Goal: Task Accomplishment & Management: Complete application form

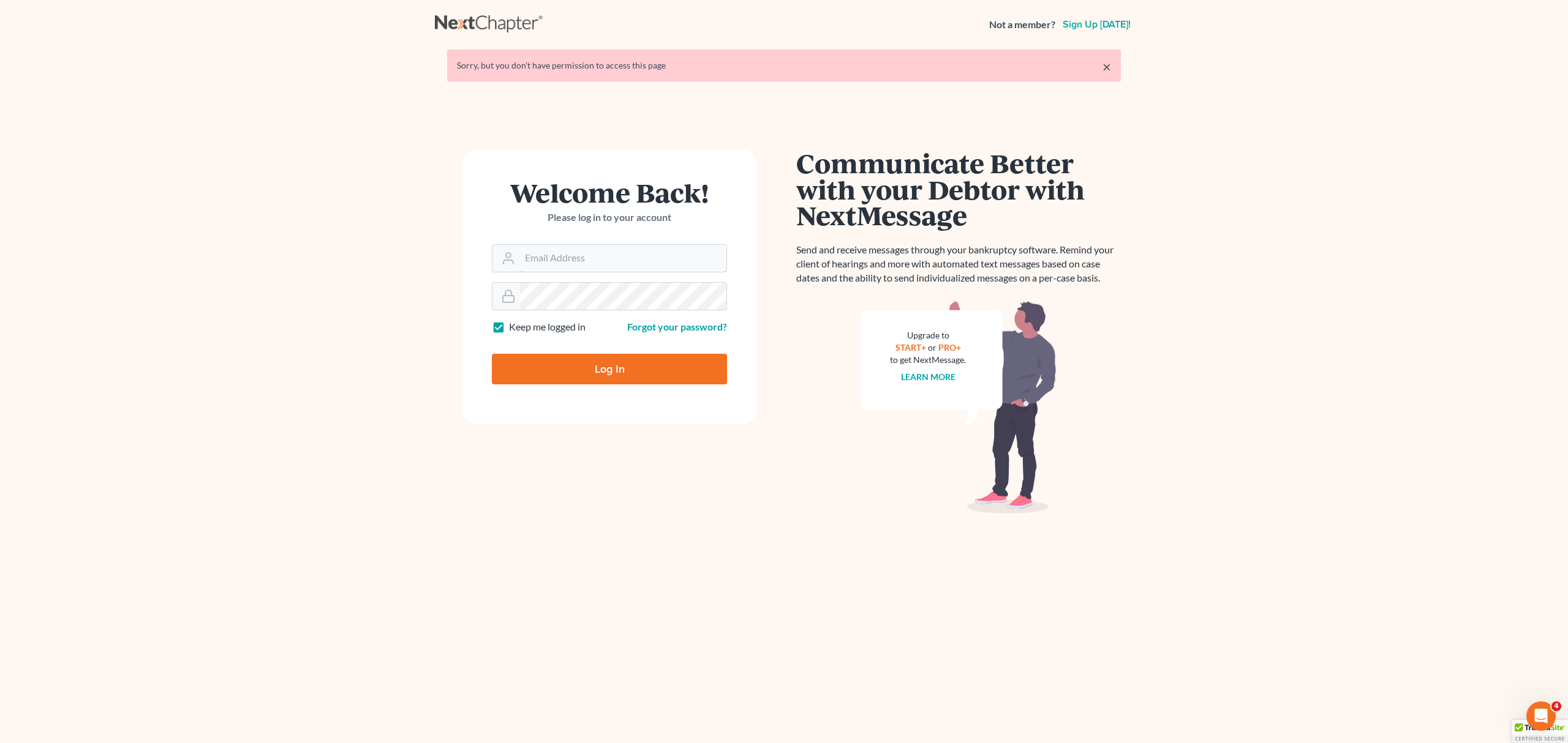
type input "[PERSON_NAME][EMAIL_ADDRESS][DOMAIN_NAME]"
click at [583, 365] on input "Log In" at bounding box center [609, 370] width 235 height 31
type input "Thinking..."
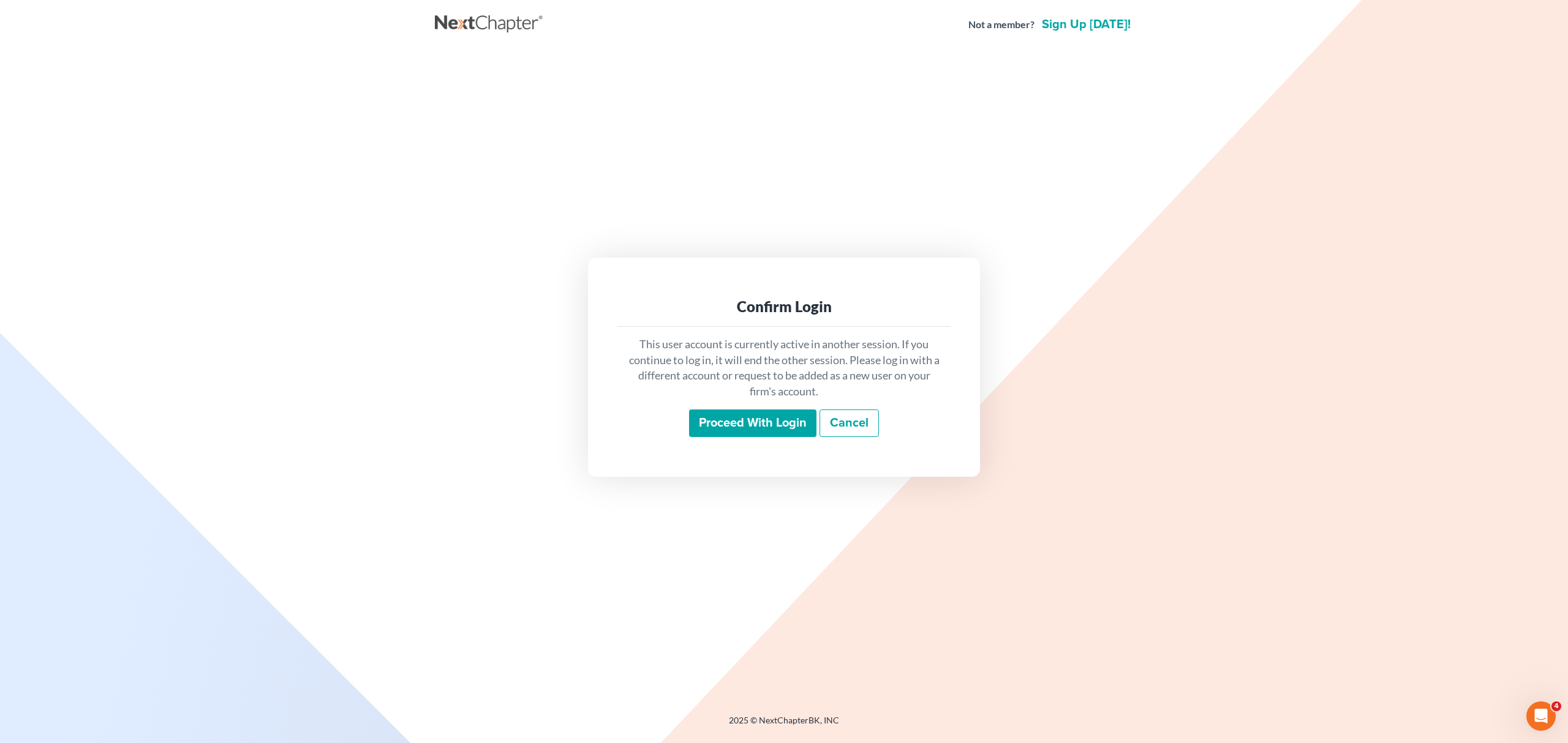
click at [707, 421] on input "Proceed with login" at bounding box center [753, 423] width 127 height 28
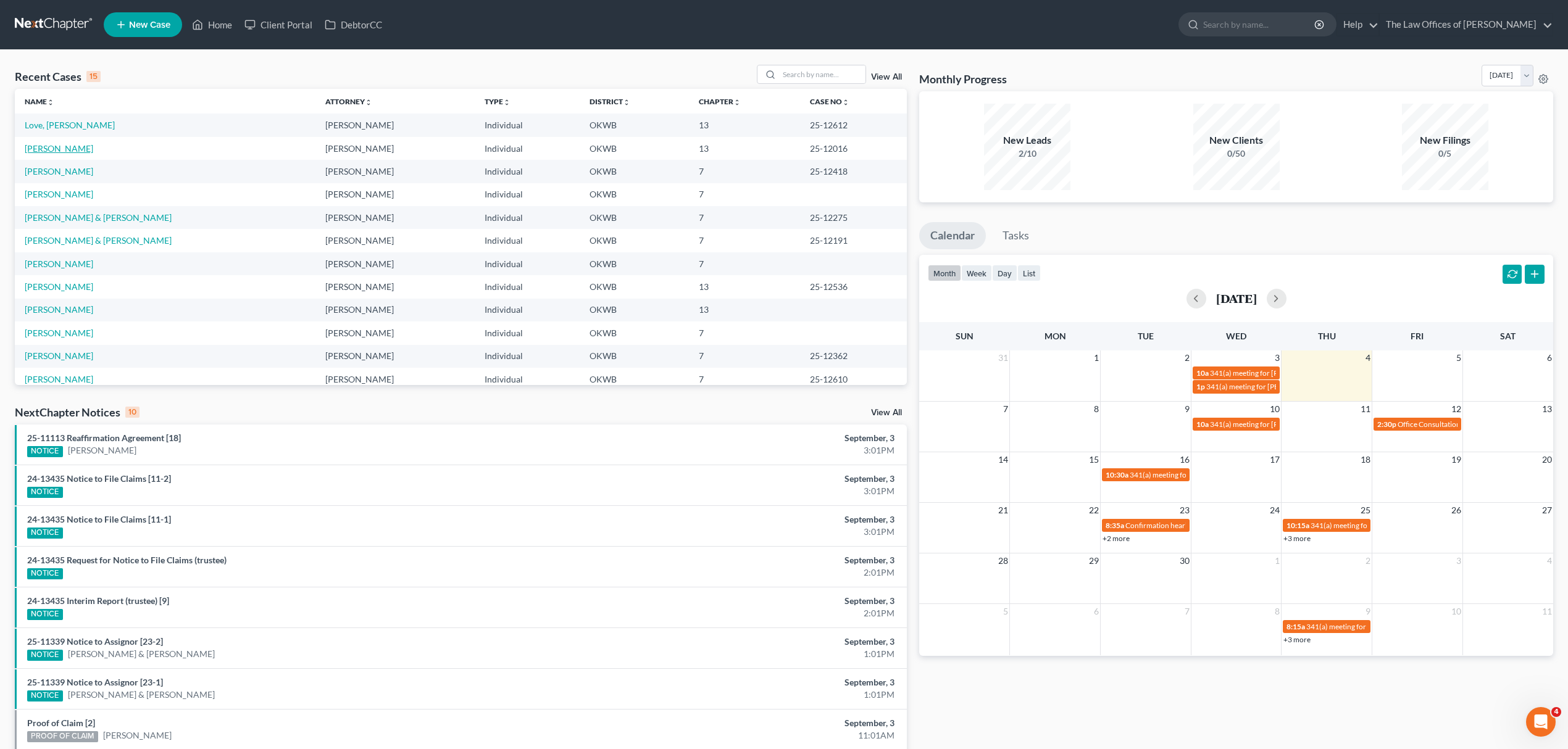
click at [87, 150] on link "[PERSON_NAME]" at bounding box center [58, 148] width 69 height 11
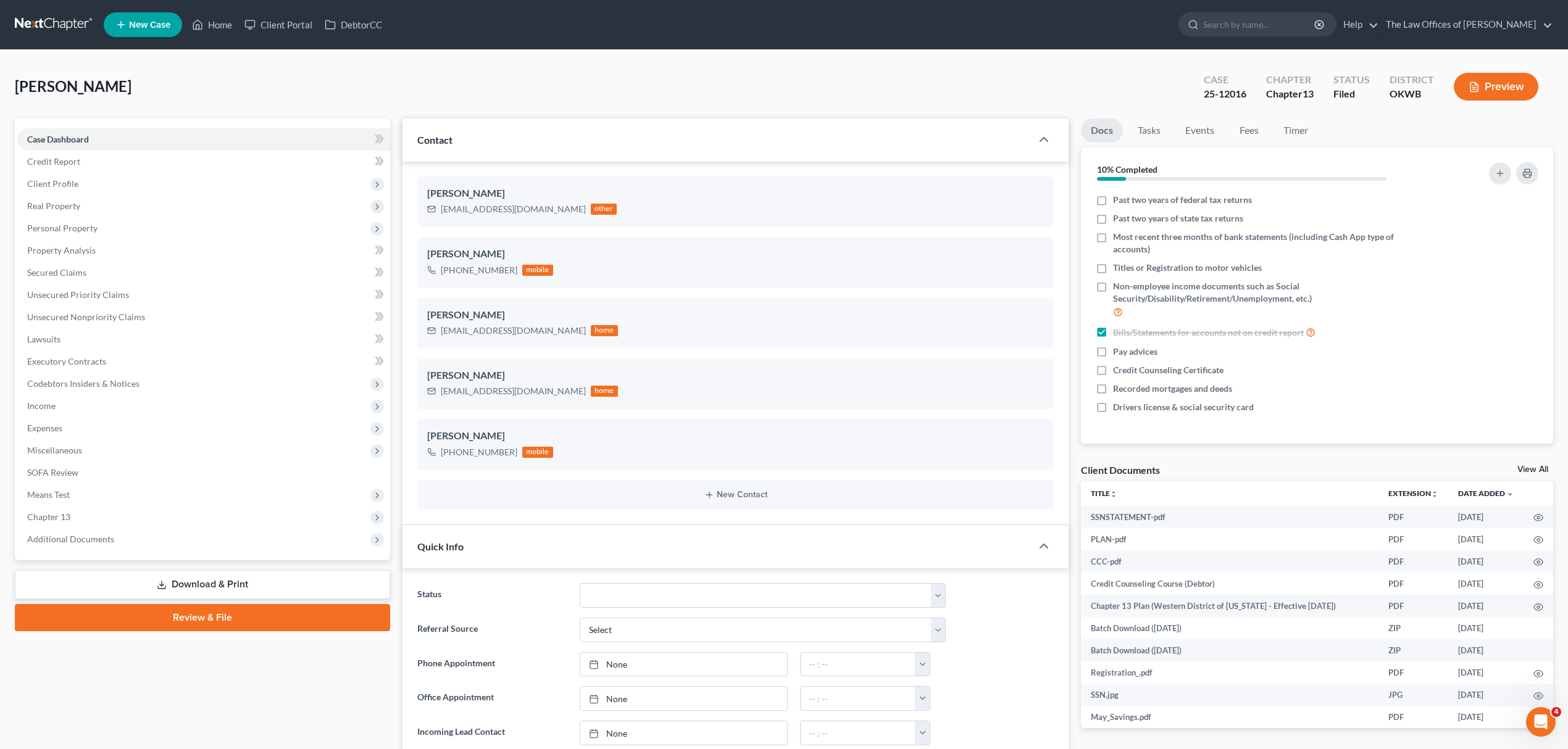
scroll to position [11, 0]
click at [105, 284] on link "Unsecured Priority Claims" at bounding box center [204, 295] width 373 height 22
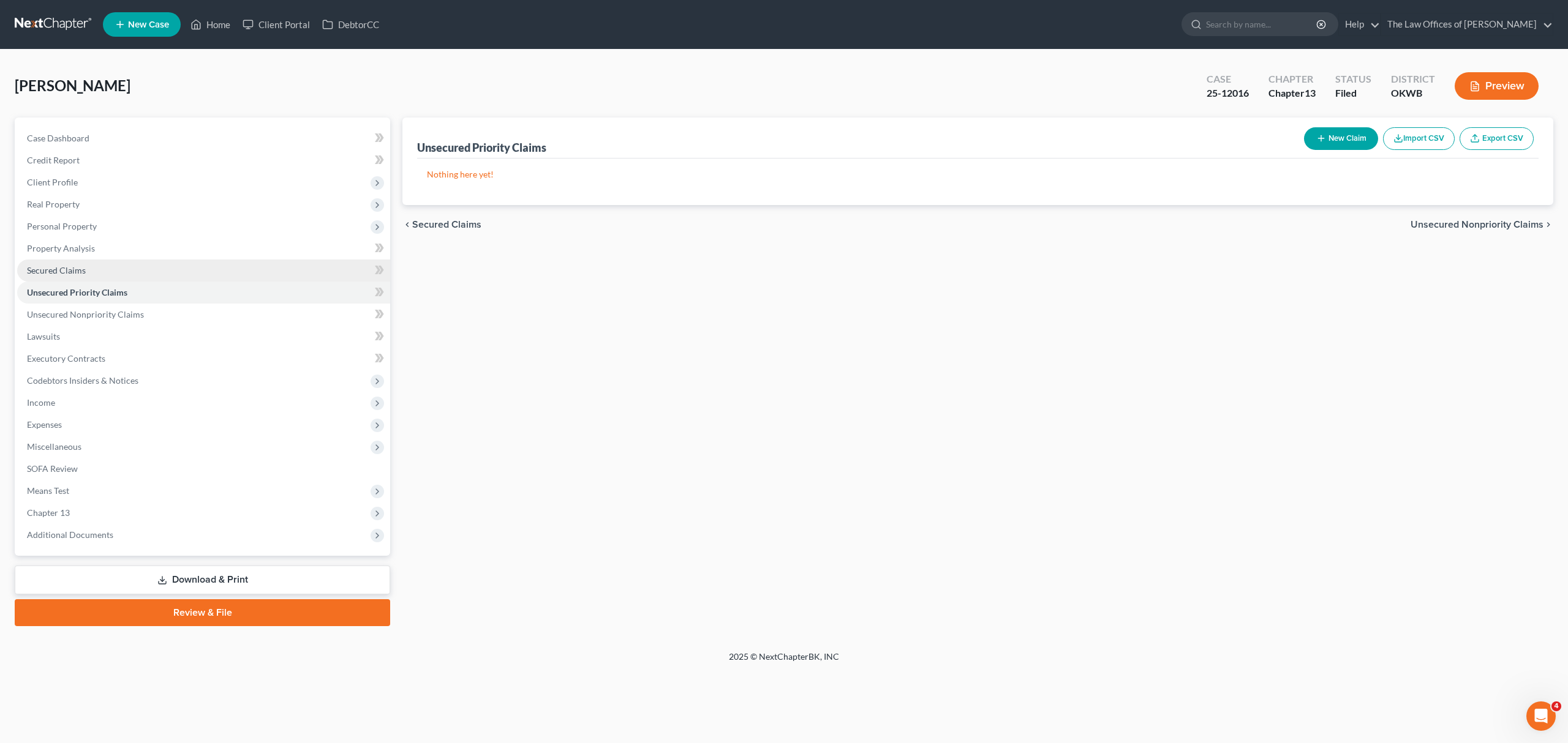
click at [105, 272] on link "Secured Claims" at bounding box center [204, 270] width 373 height 22
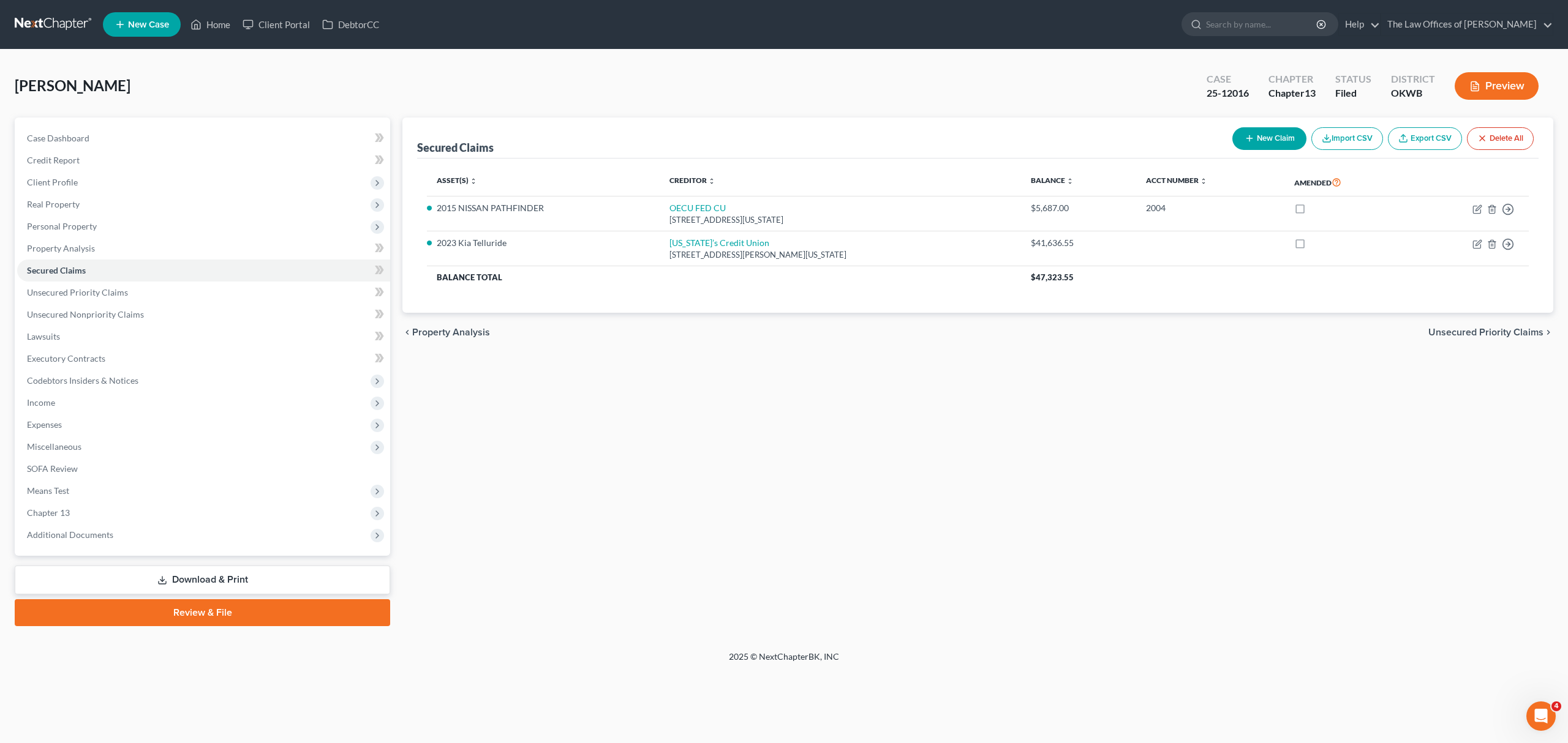
click at [1270, 141] on button "New Claim" at bounding box center [1269, 139] width 74 height 23
select select "0"
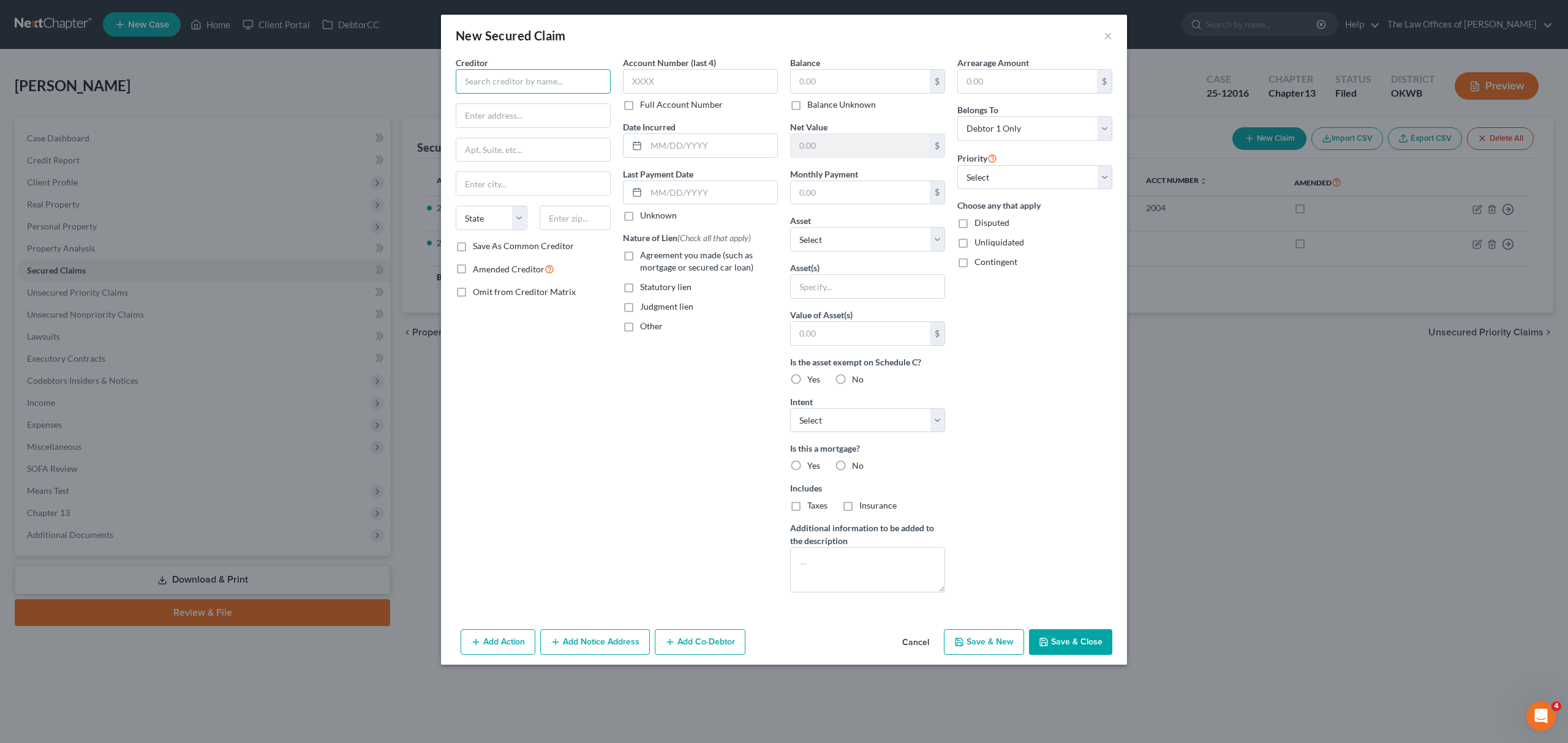
click at [555, 84] on input "text" at bounding box center [532, 81] width 155 height 24
type input "US BANK NA"
type input "[GEOGRAPHIC_DATA]"
type input "CODE CN-KY-APDC"
type input "42301"
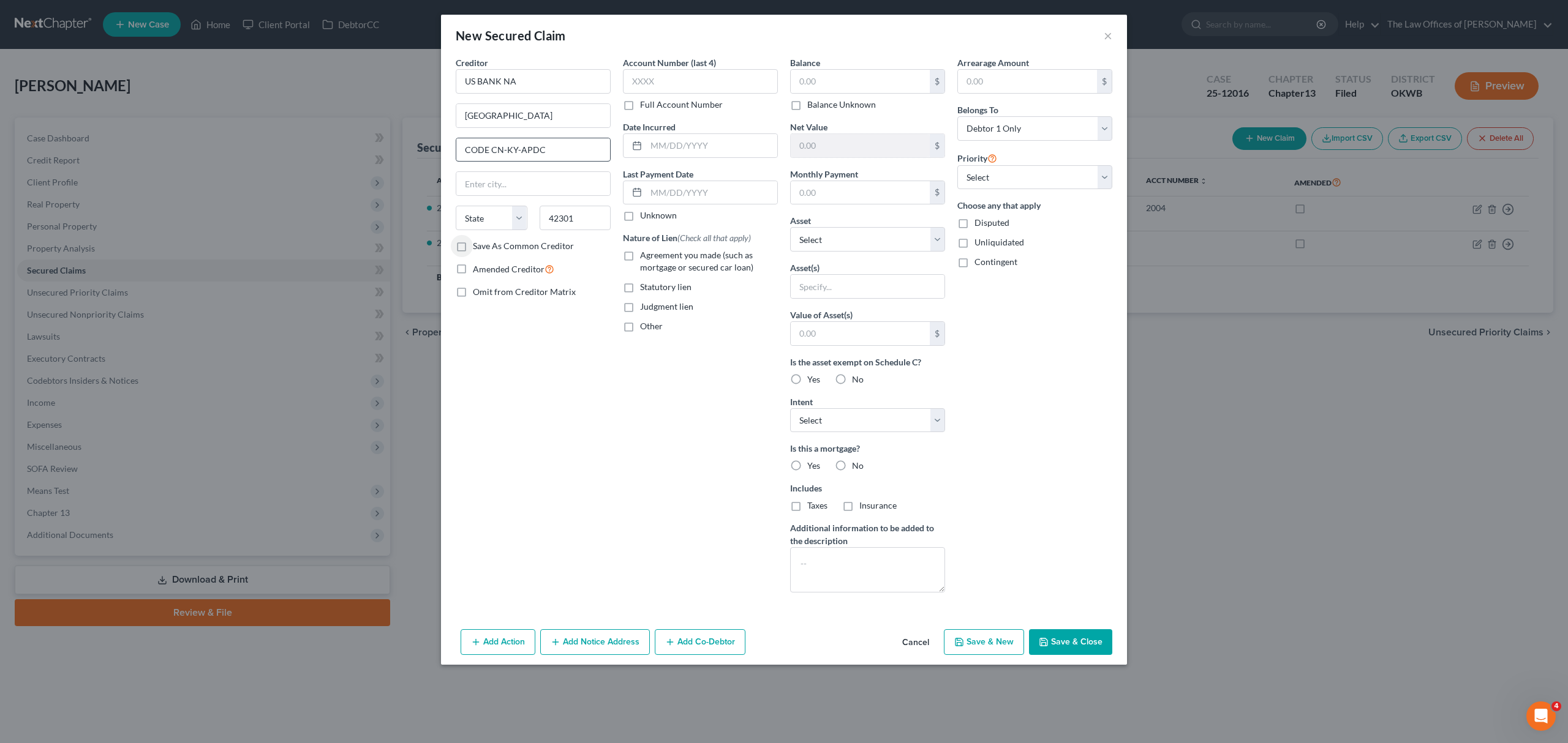
type input "[GEOGRAPHIC_DATA]"
select select "18"
click at [661, 87] on input "text" at bounding box center [700, 81] width 155 height 24
type input "9780"
click at [677, 151] on input "text" at bounding box center [711, 145] width 131 height 23
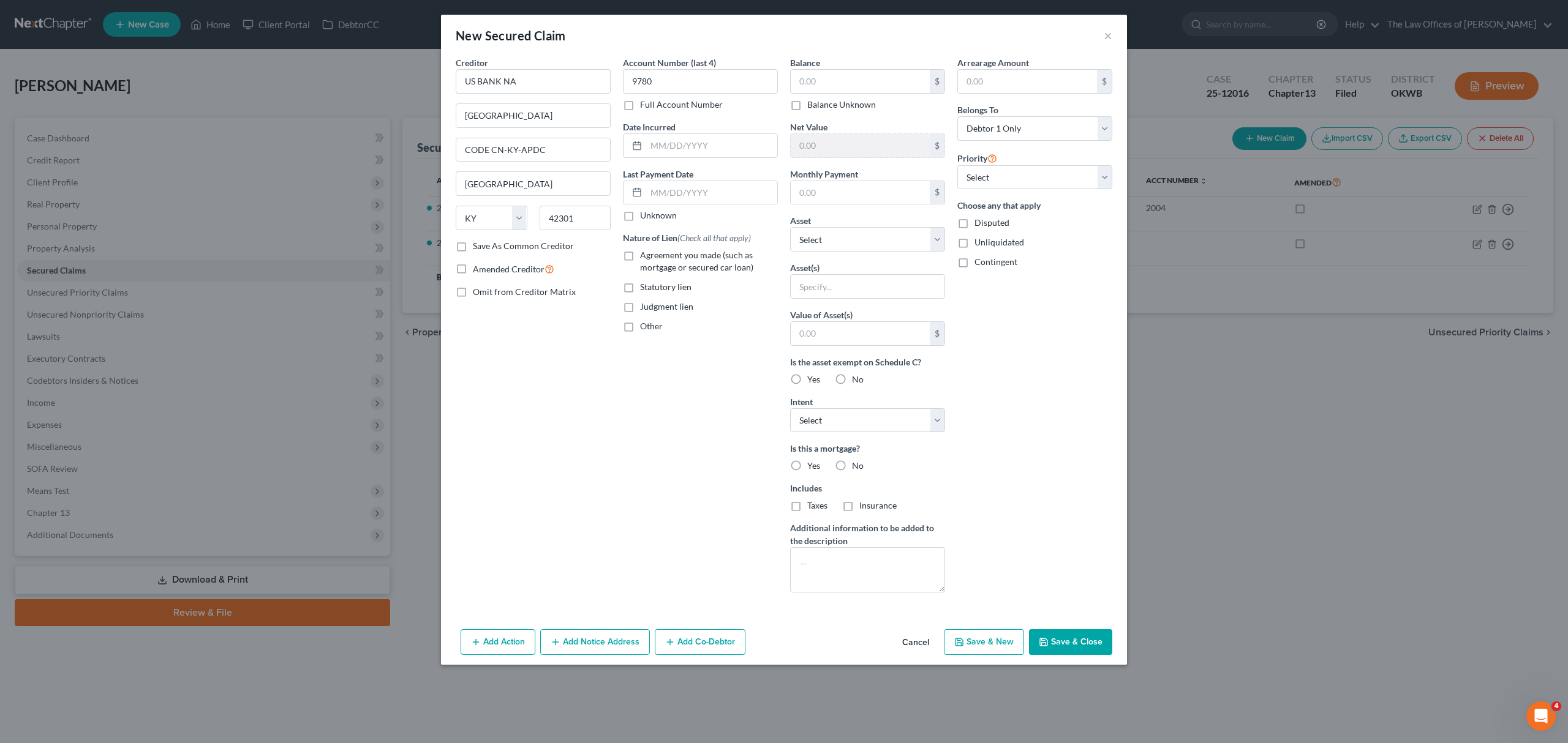
click at [640, 256] on label "Agreement you made (such as mortgage or secured car loan)" at bounding box center [708, 261] width 138 height 24
click at [645, 256] on input "Agreement you made (such as mortgage or secured car loan)" at bounding box center [649, 253] width 8 height 8
checkbox input "true"
click at [826, 87] on input "text" at bounding box center [860, 82] width 139 height 23
click at [816, 81] on input "text" at bounding box center [860, 82] width 139 height 23
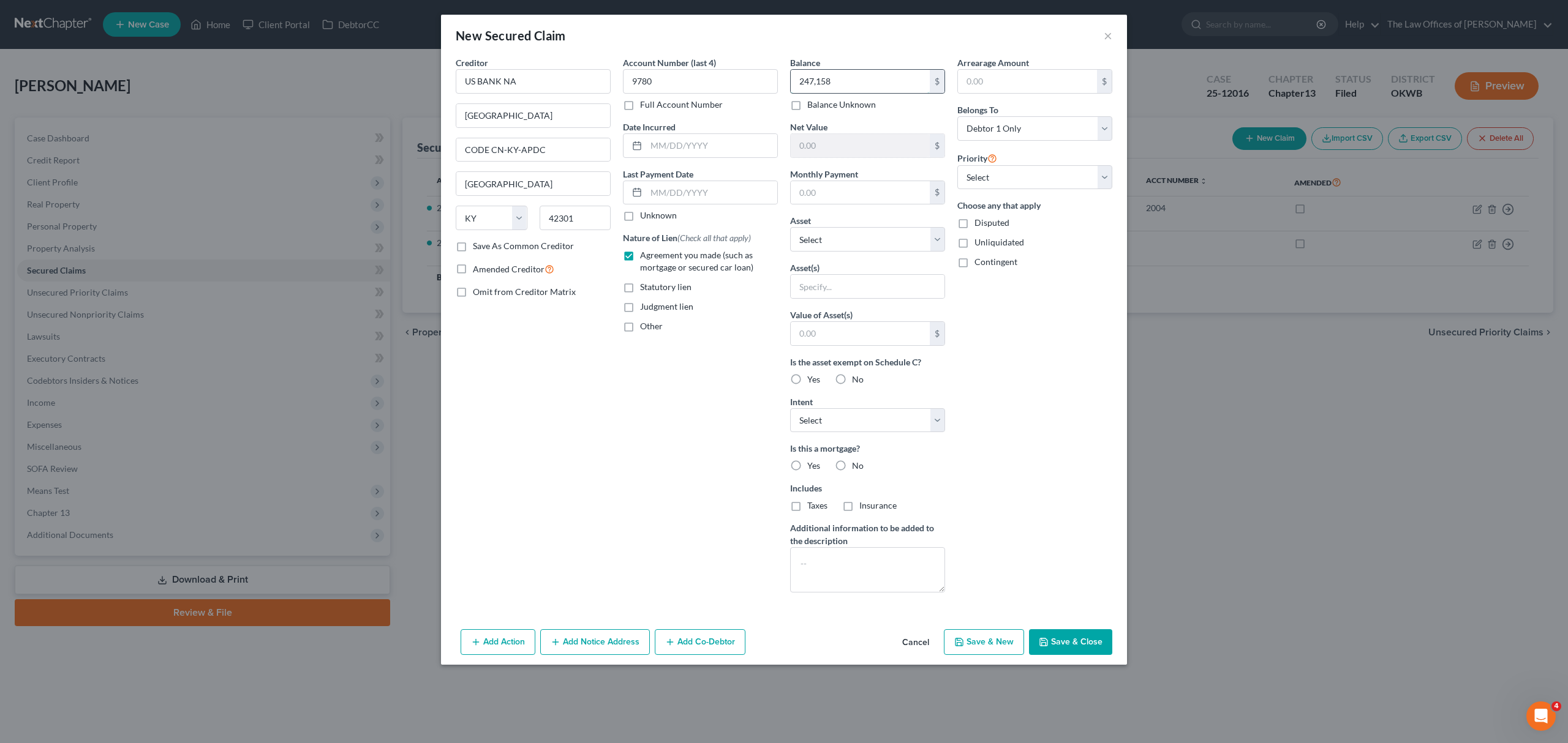
type input "247,158"
click at [895, 250] on select "Select Other Multiple Assets 2023 Kia Telluride - $41814.0 Chase Bank (Checking…" at bounding box center [867, 239] width 155 height 24
select select "9"
click at [790, 228] on select "Select Other Multiple Assets 2023 Kia Telluride - $41814.0 Chase Bank (Checking…" at bounding box center [867, 239] width 155 height 24
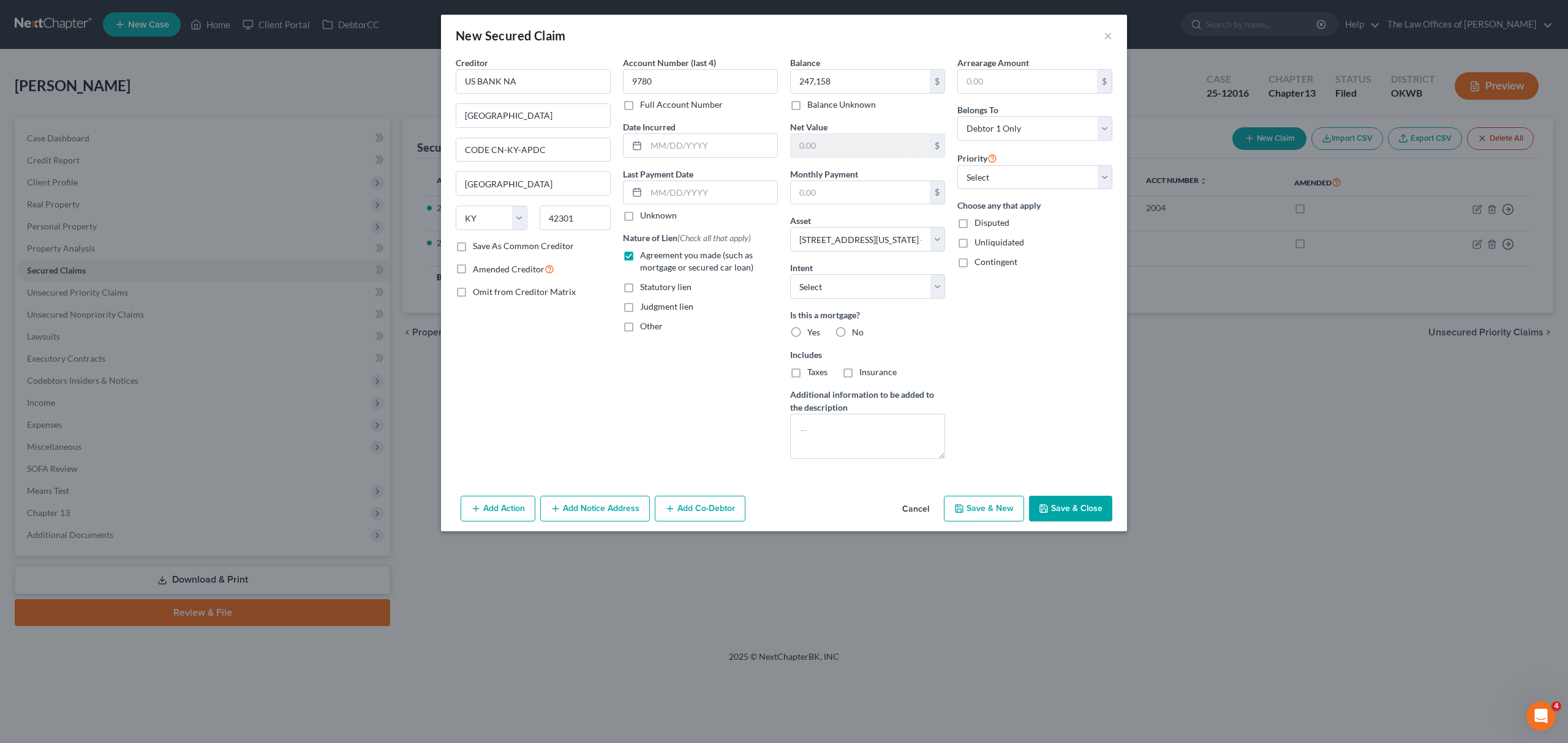
click at [1059, 511] on button "Save & Close" at bounding box center [1070, 508] width 84 height 26
select select
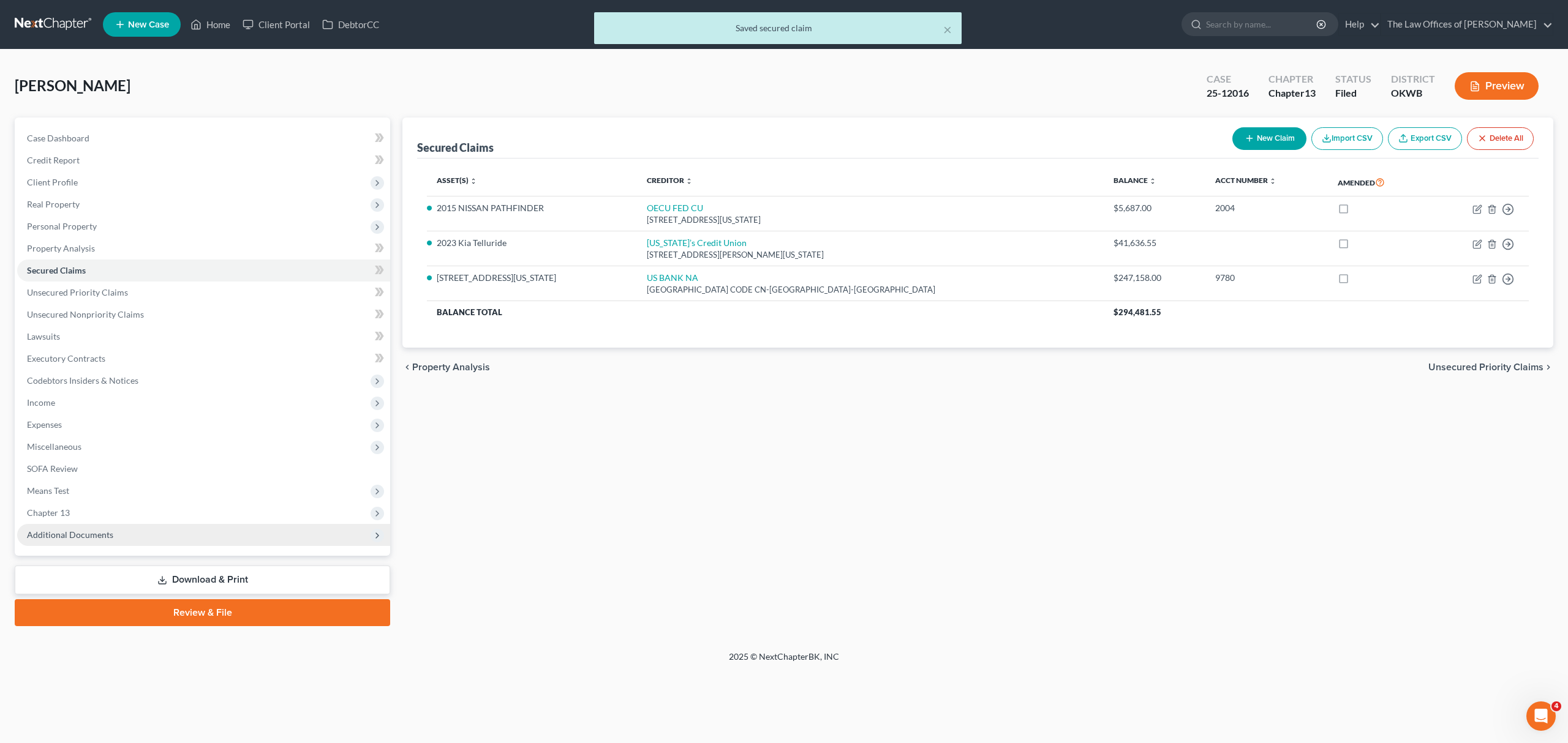
click at [91, 532] on span "Additional Documents" at bounding box center [70, 534] width 87 height 11
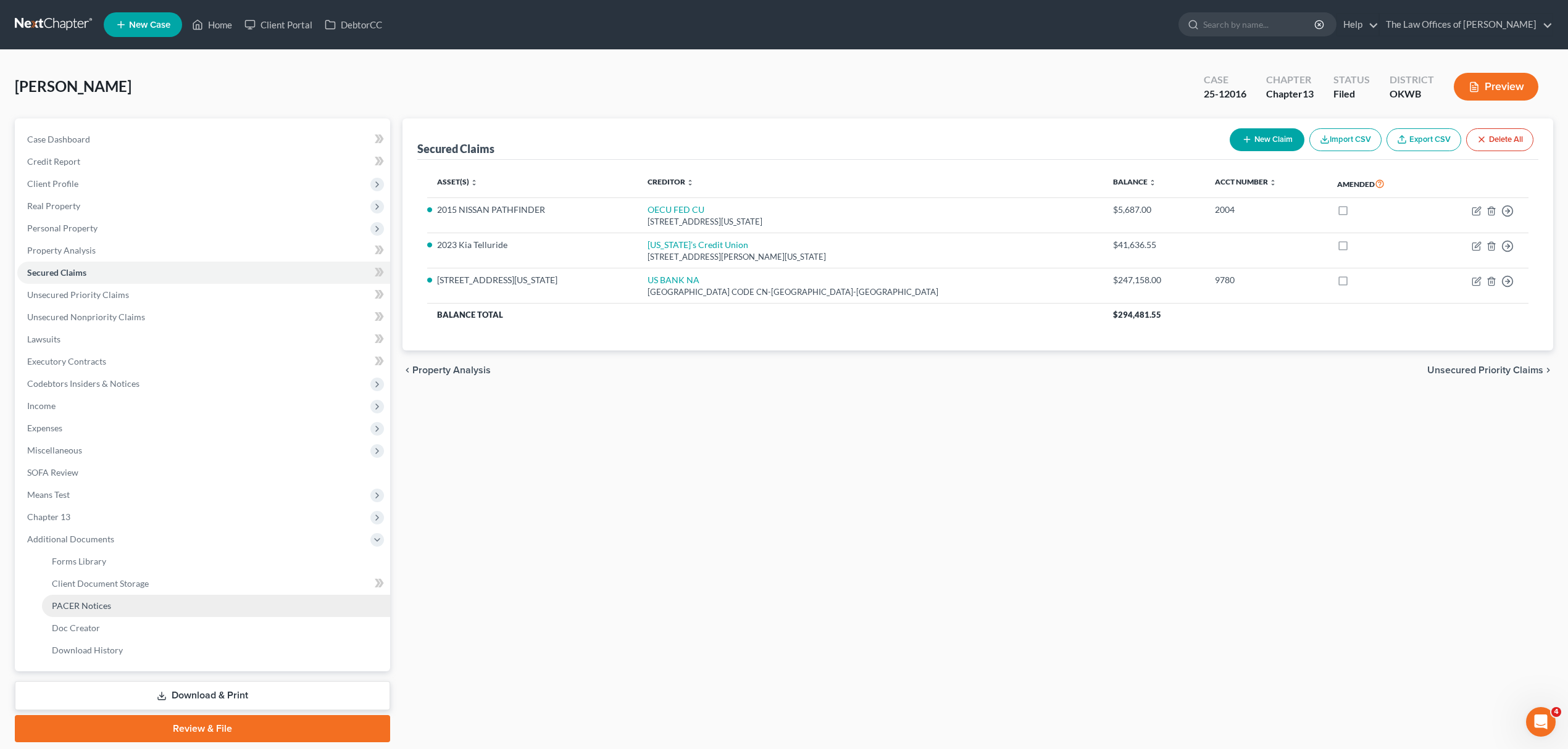
click at [99, 608] on span "PACER Notices" at bounding box center [81, 605] width 59 height 11
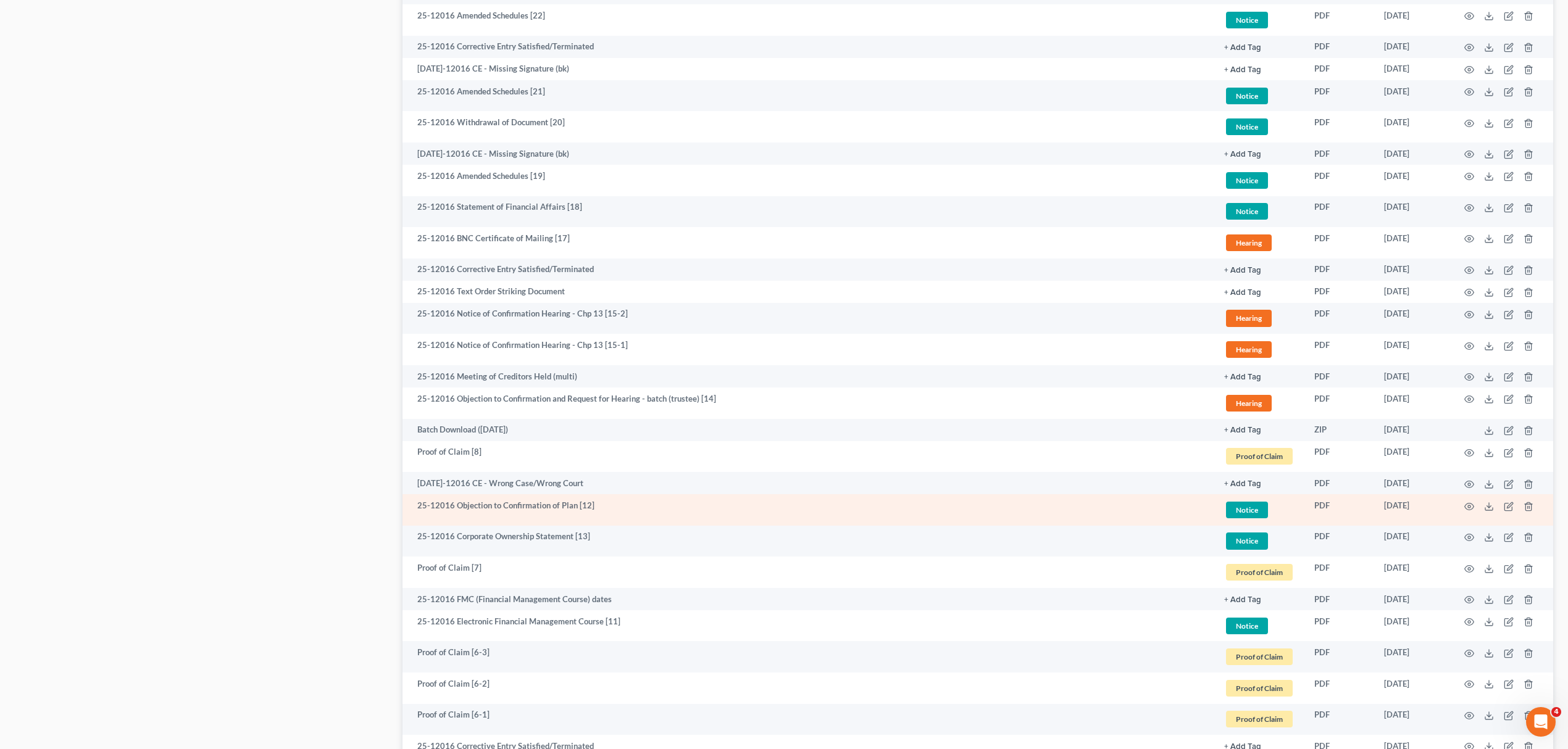
scroll to position [1152, 0]
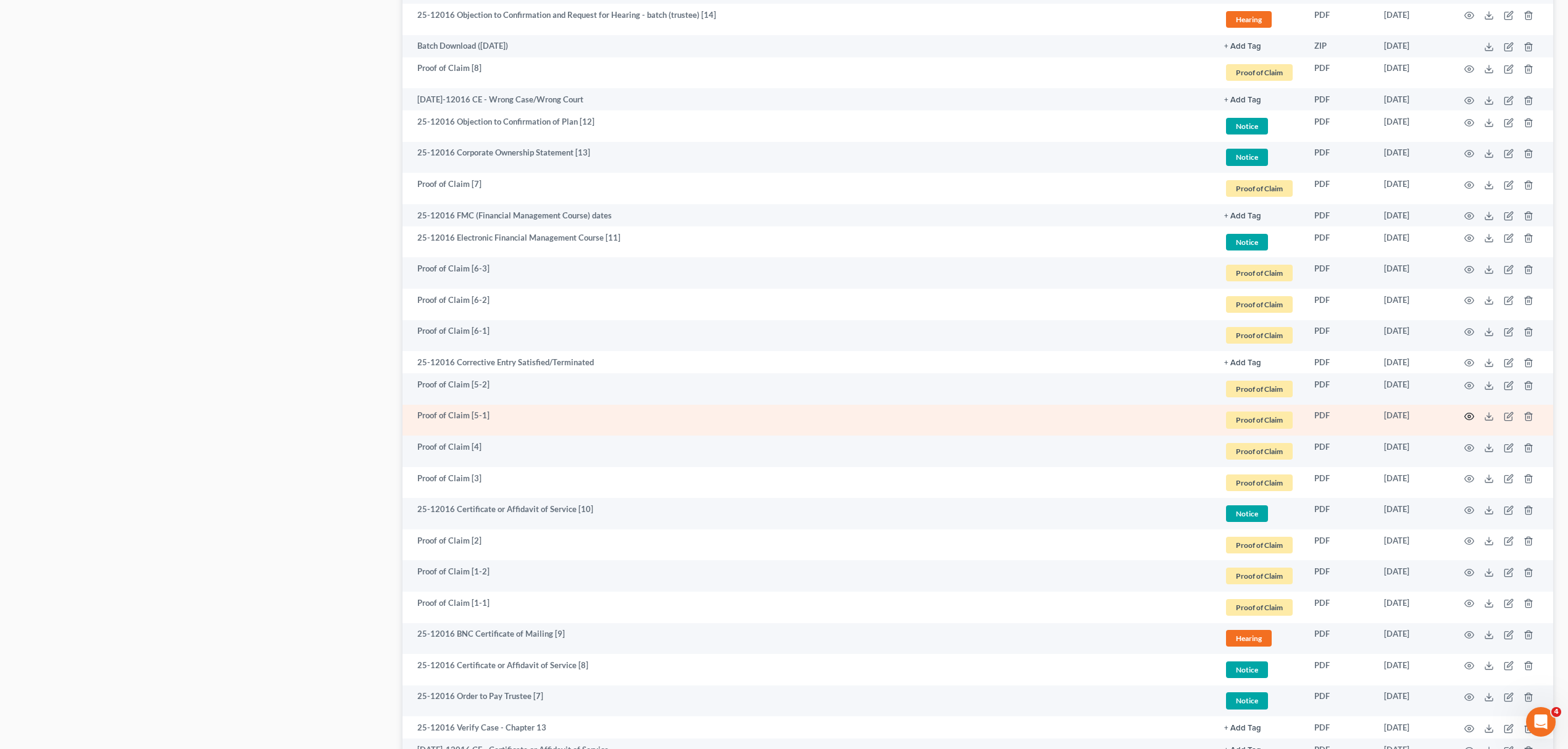
click at [1469, 416] on circle "button" at bounding box center [1469, 416] width 3 height 3
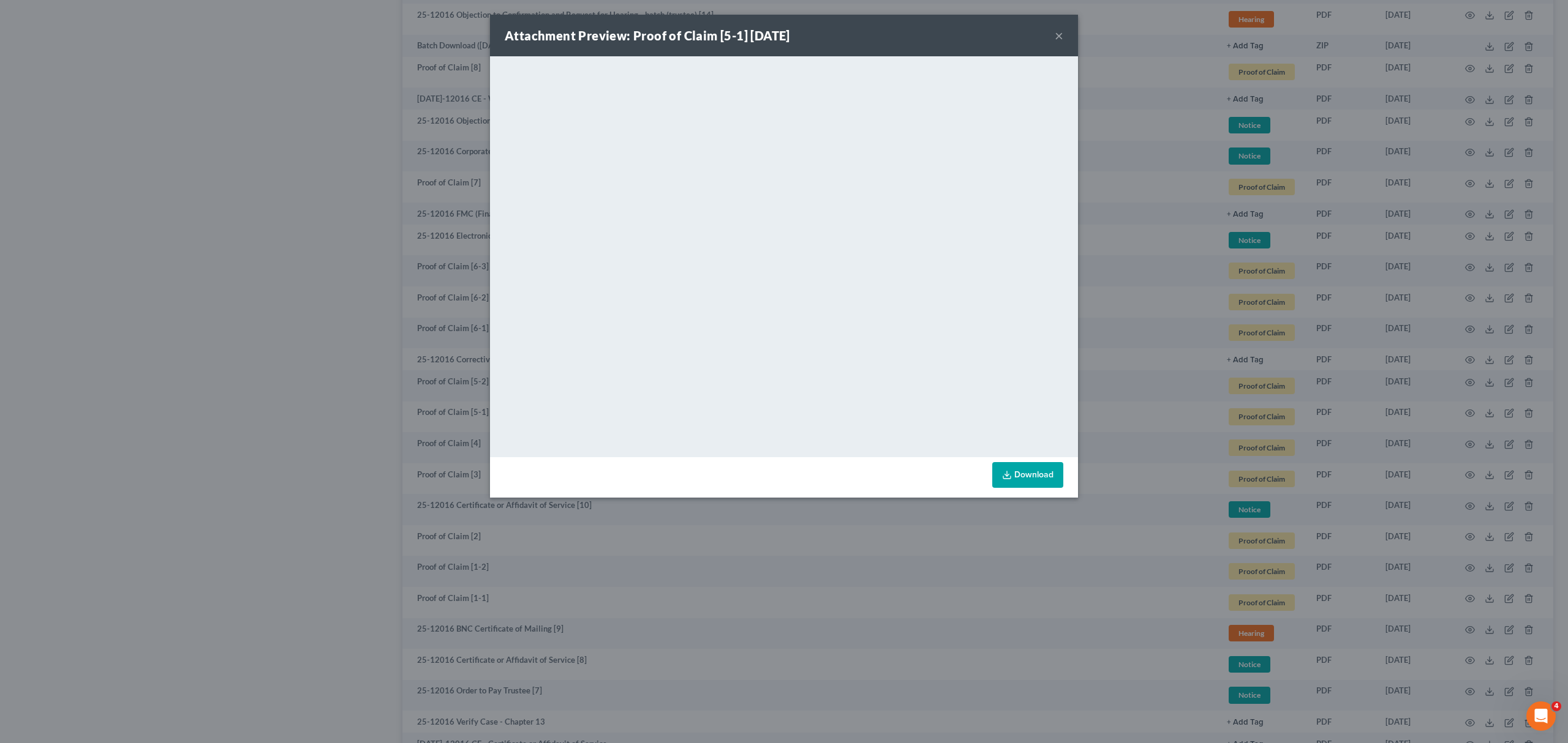
click at [1064, 38] on div "Attachment Preview: Proof of Claim [5-1] [DATE] ×" at bounding box center [784, 35] width 588 height 41
click at [1054, 39] on div "Attachment Preview: Proof of Claim [5-1] [DATE] ×" at bounding box center [784, 35] width 588 height 41
click at [1056, 37] on button "×" at bounding box center [1059, 35] width 9 height 14
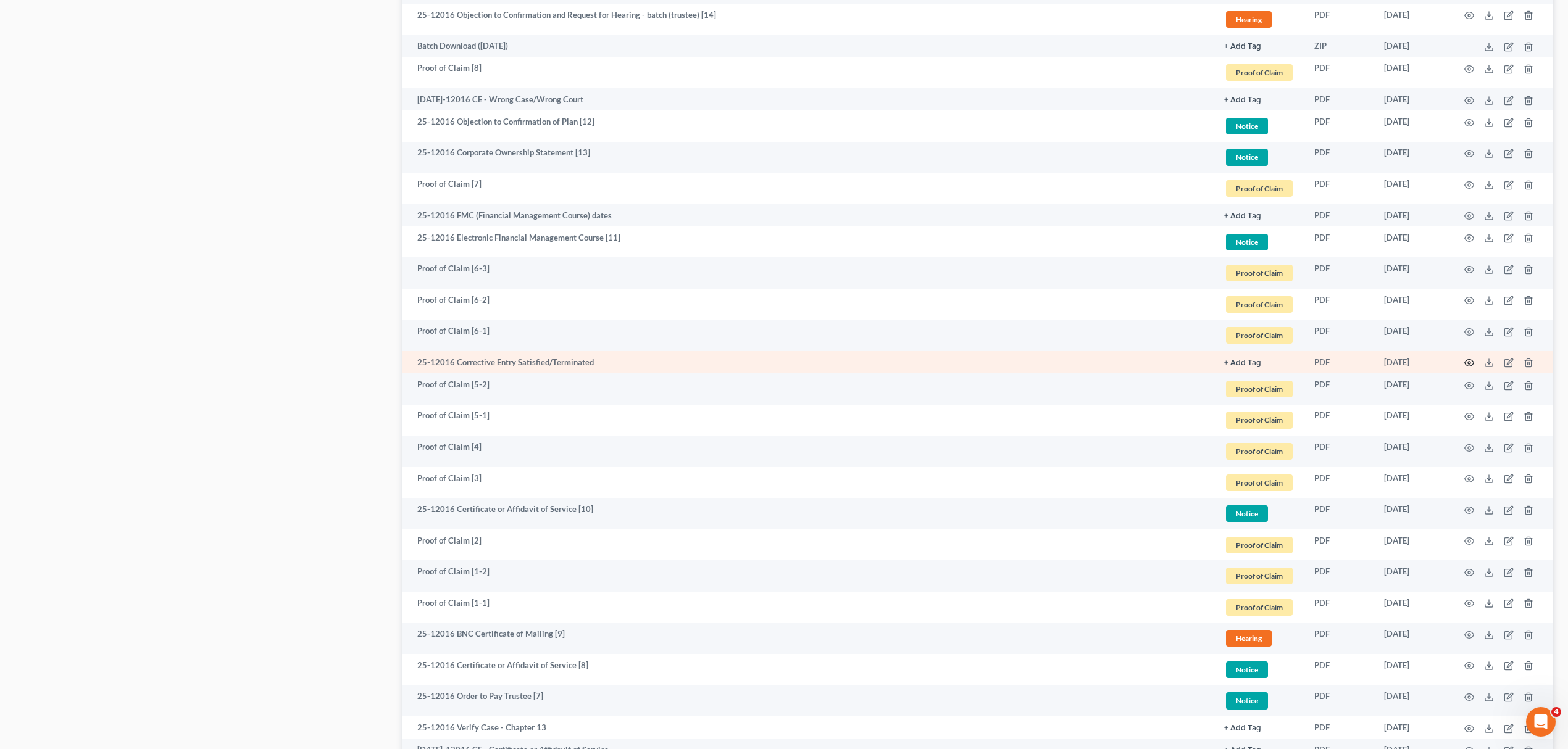
click at [1470, 362] on circle "button" at bounding box center [1469, 363] width 3 height 3
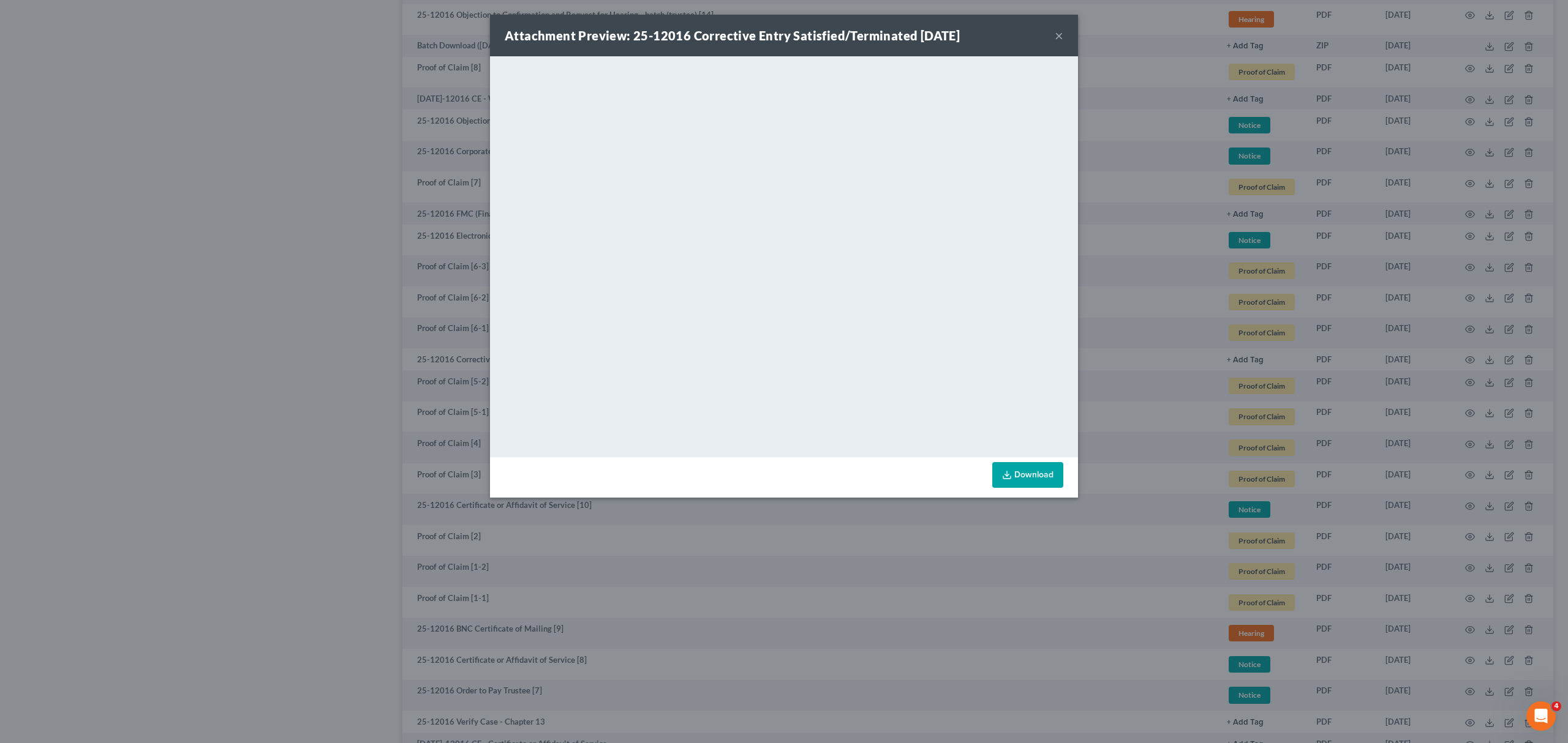
click at [1059, 45] on div "Attachment Preview: 25-12016 Corrective Entry Satisfied/Terminated [DATE] ×" at bounding box center [784, 35] width 588 height 41
click at [1059, 39] on button "×" at bounding box center [1059, 35] width 9 height 14
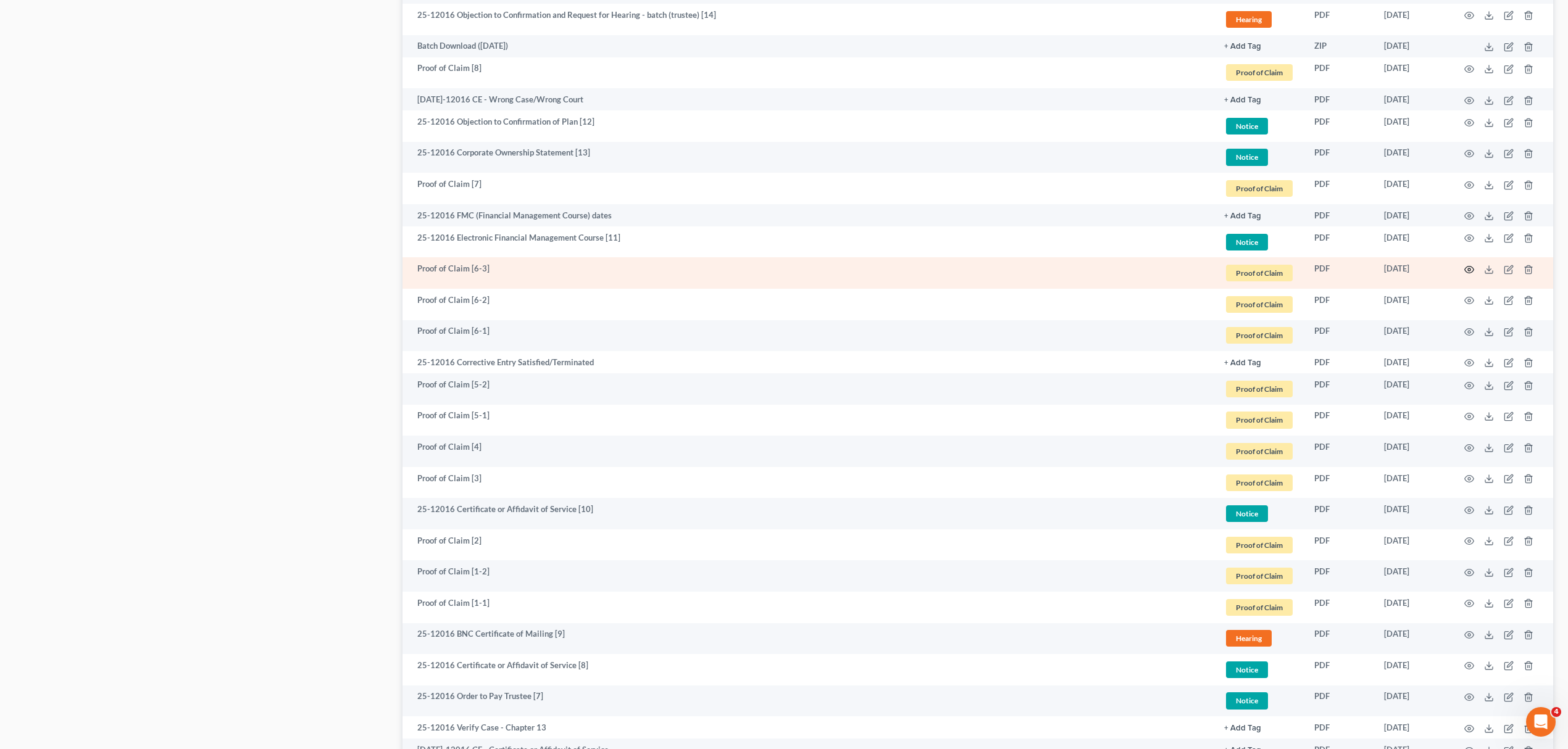
click at [1464, 269] on icon "button" at bounding box center [1469, 270] width 10 height 10
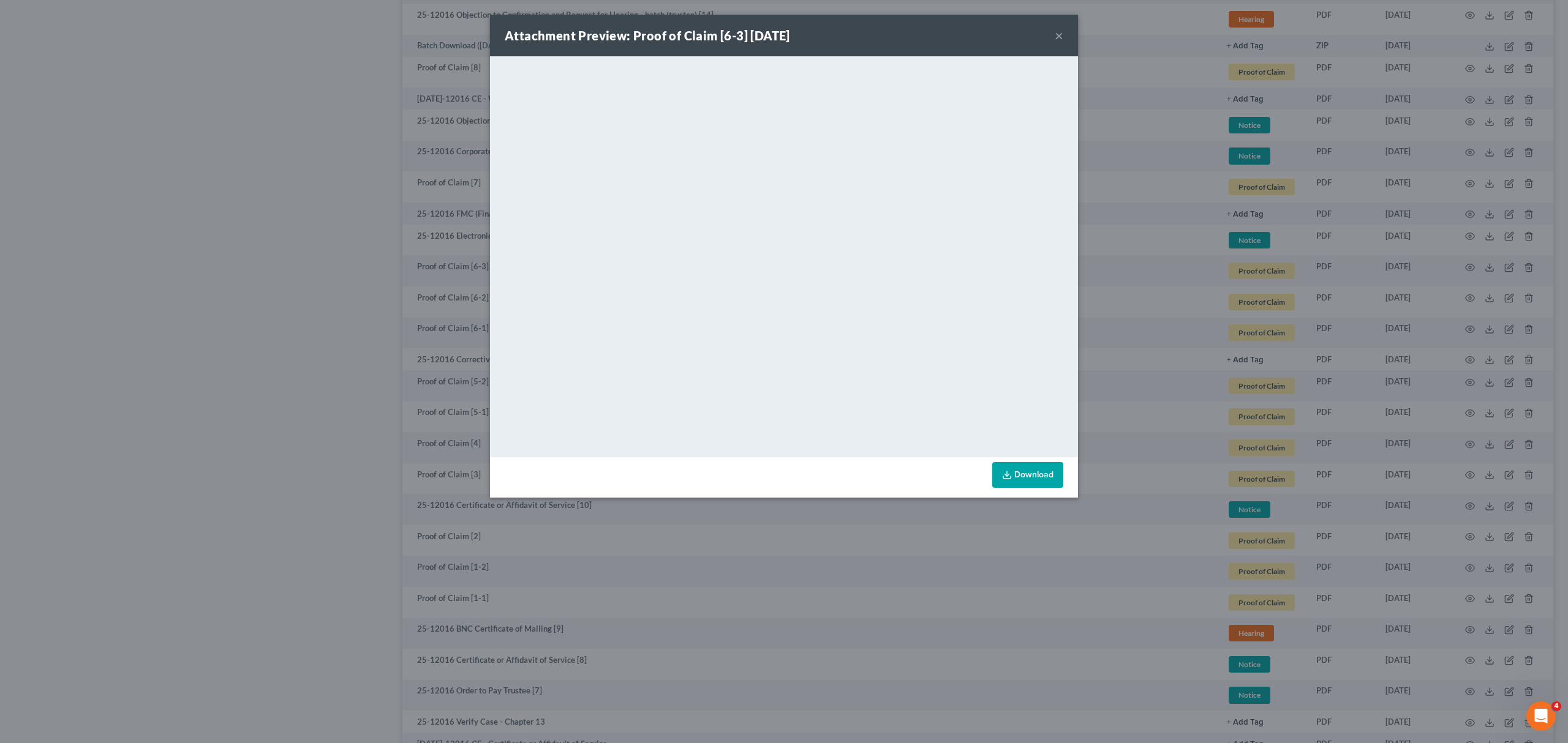
click at [1062, 31] on button "×" at bounding box center [1059, 35] width 9 height 14
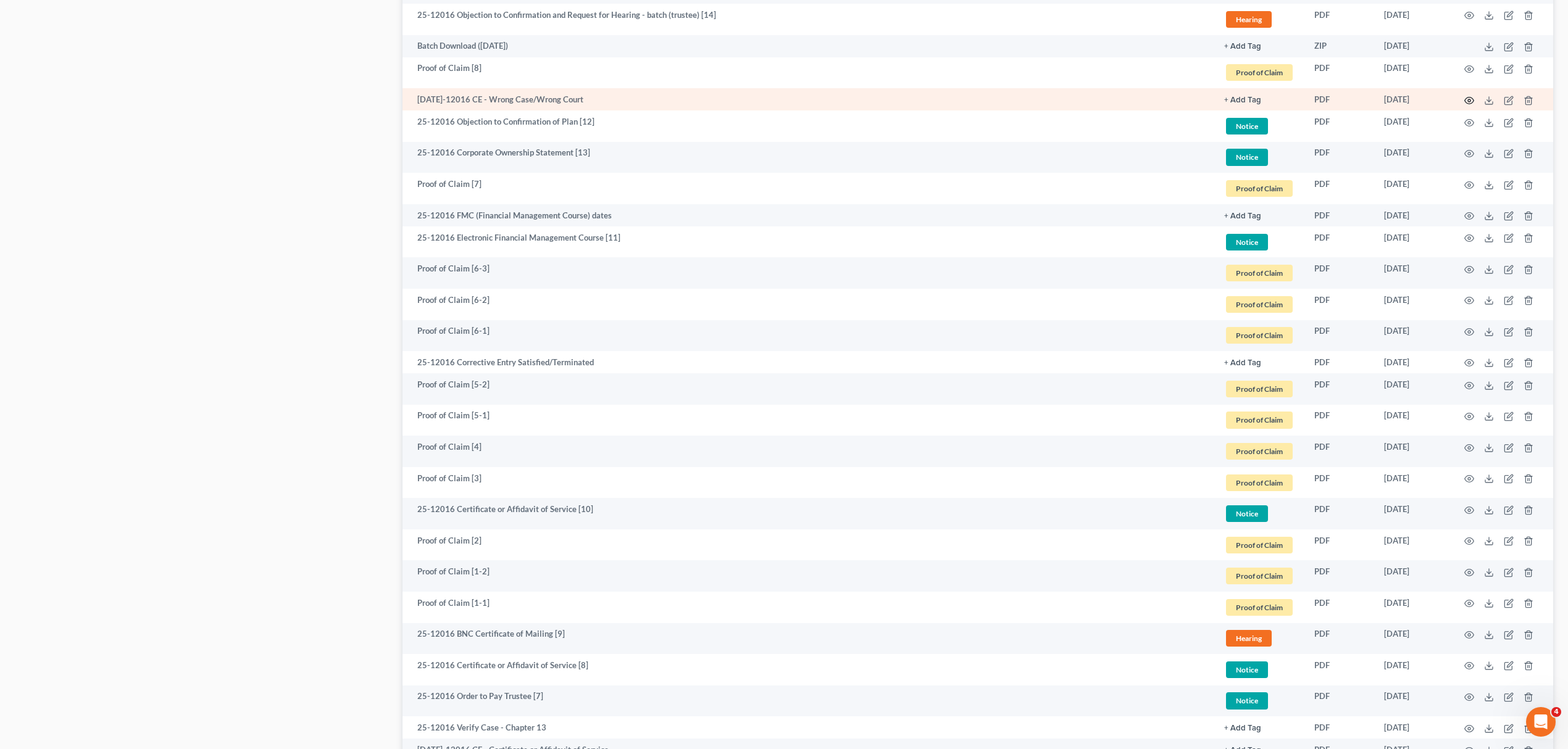
click at [1467, 97] on icon "button" at bounding box center [1469, 101] width 10 height 10
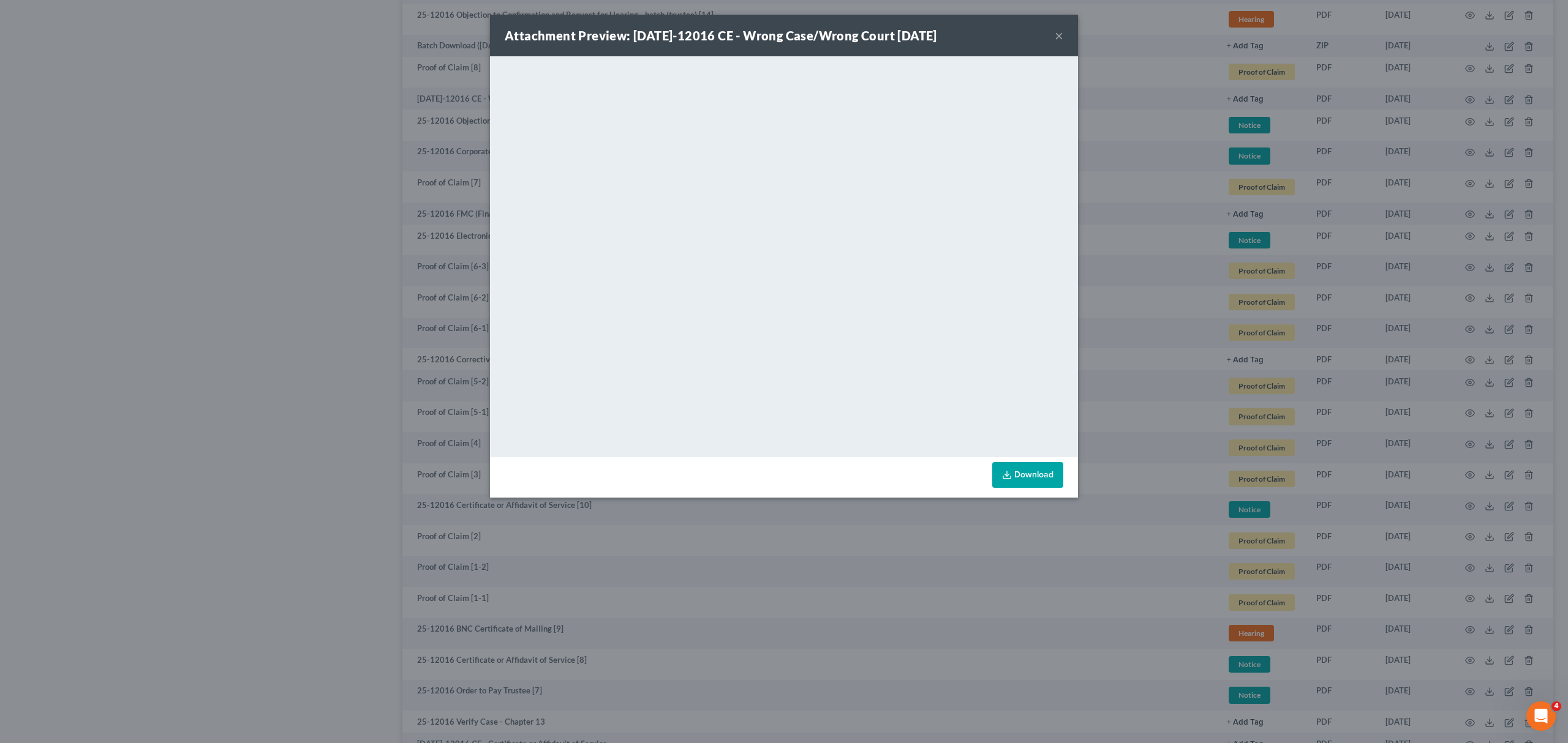
click at [1060, 33] on button "×" at bounding box center [1059, 35] width 9 height 14
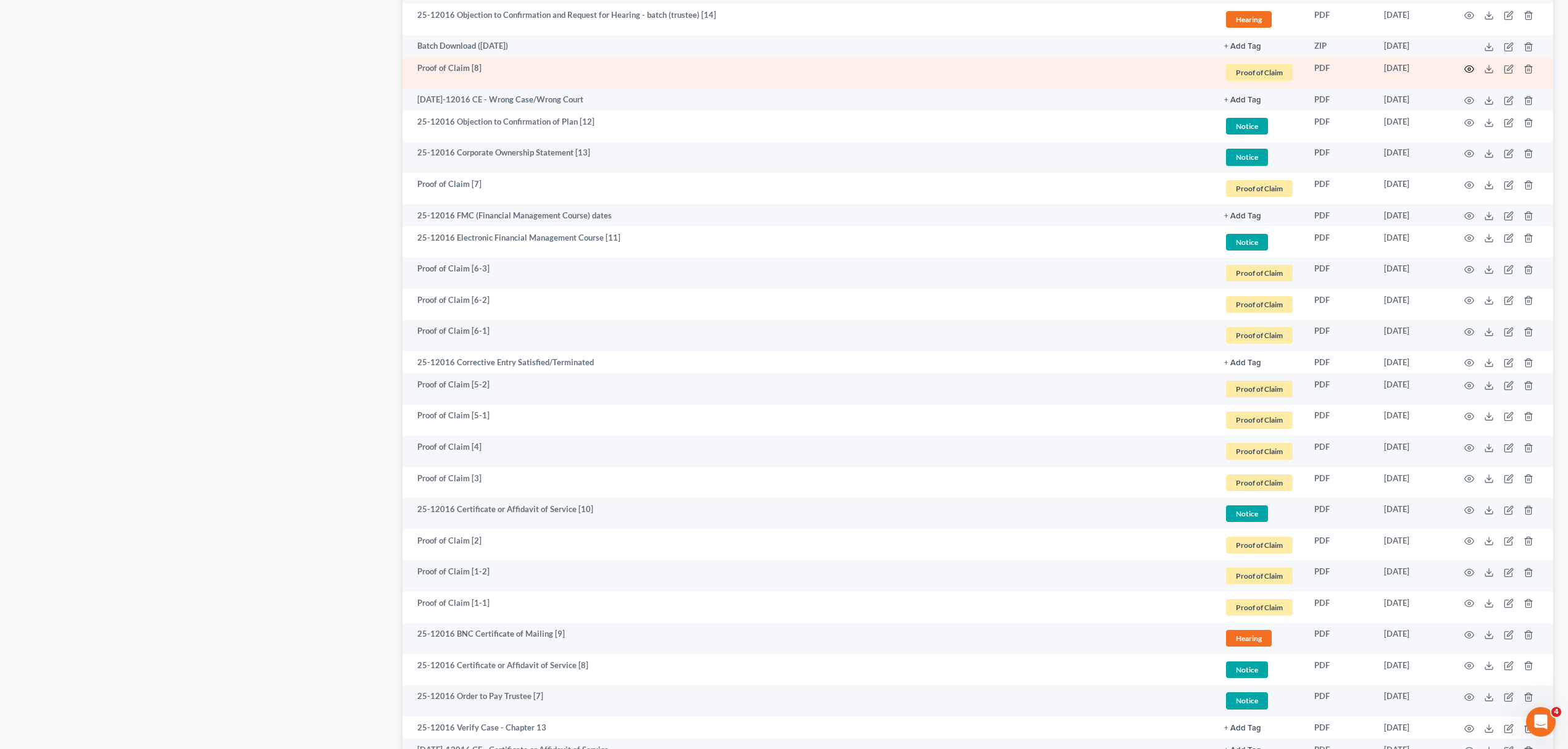
click at [1471, 65] on icon "button" at bounding box center [1469, 69] width 10 height 10
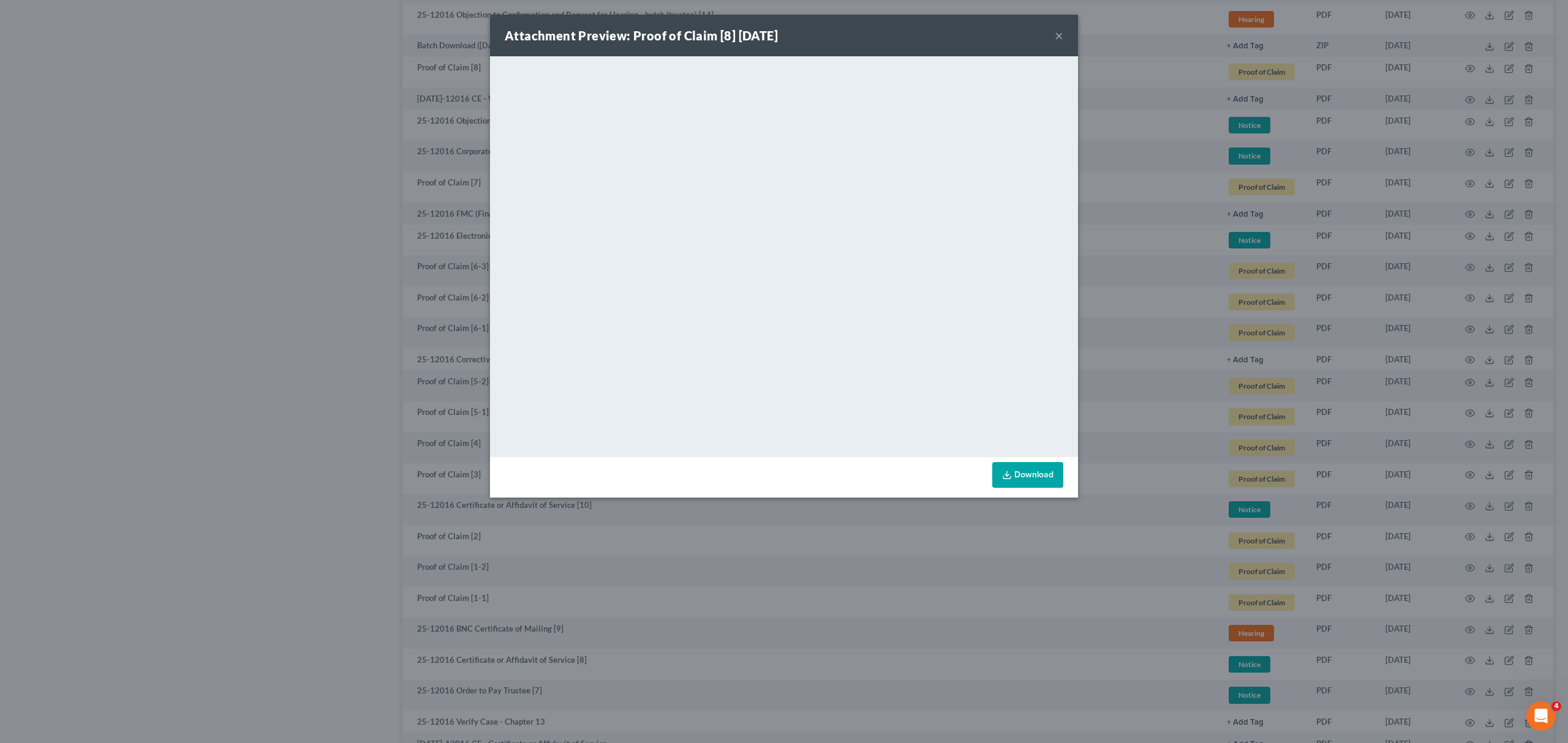
click at [1065, 36] on div "Attachment Preview: Proof of Claim [8] [DATE] ×" at bounding box center [784, 35] width 588 height 41
click at [1059, 37] on button "×" at bounding box center [1059, 35] width 9 height 14
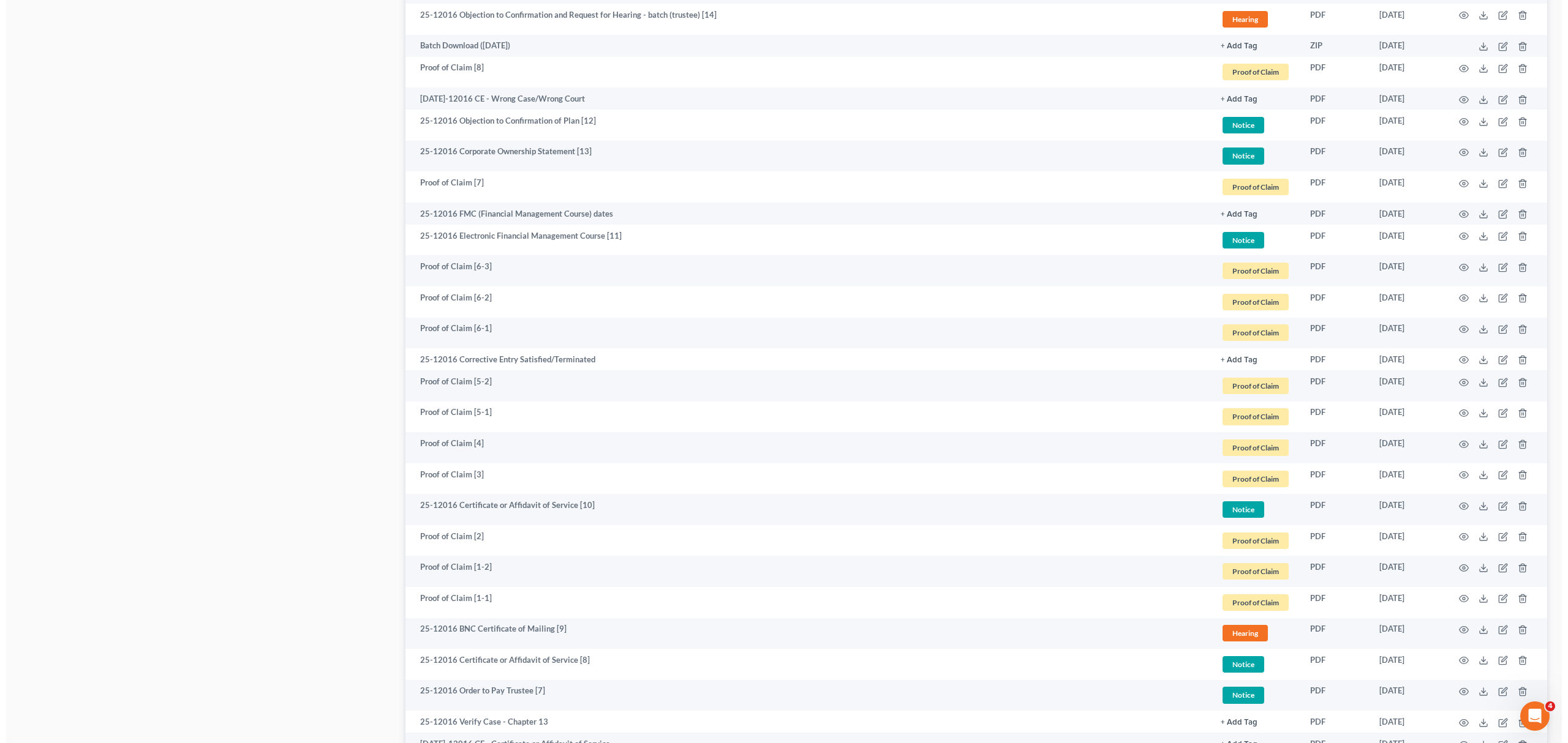
scroll to position [0, 0]
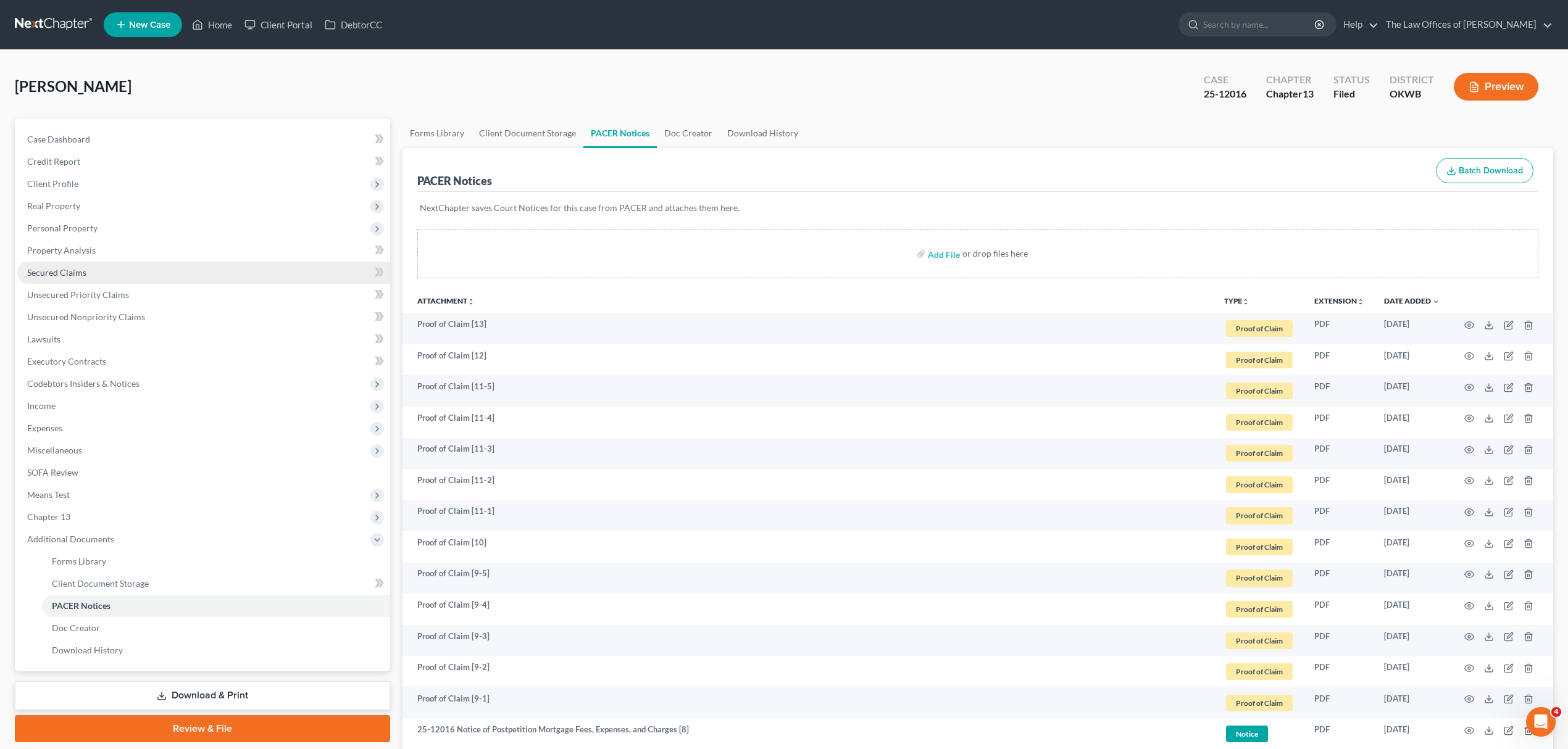
click at [105, 277] on link "Secured Claims" at bounding box center [204, 273] width 373 height 22
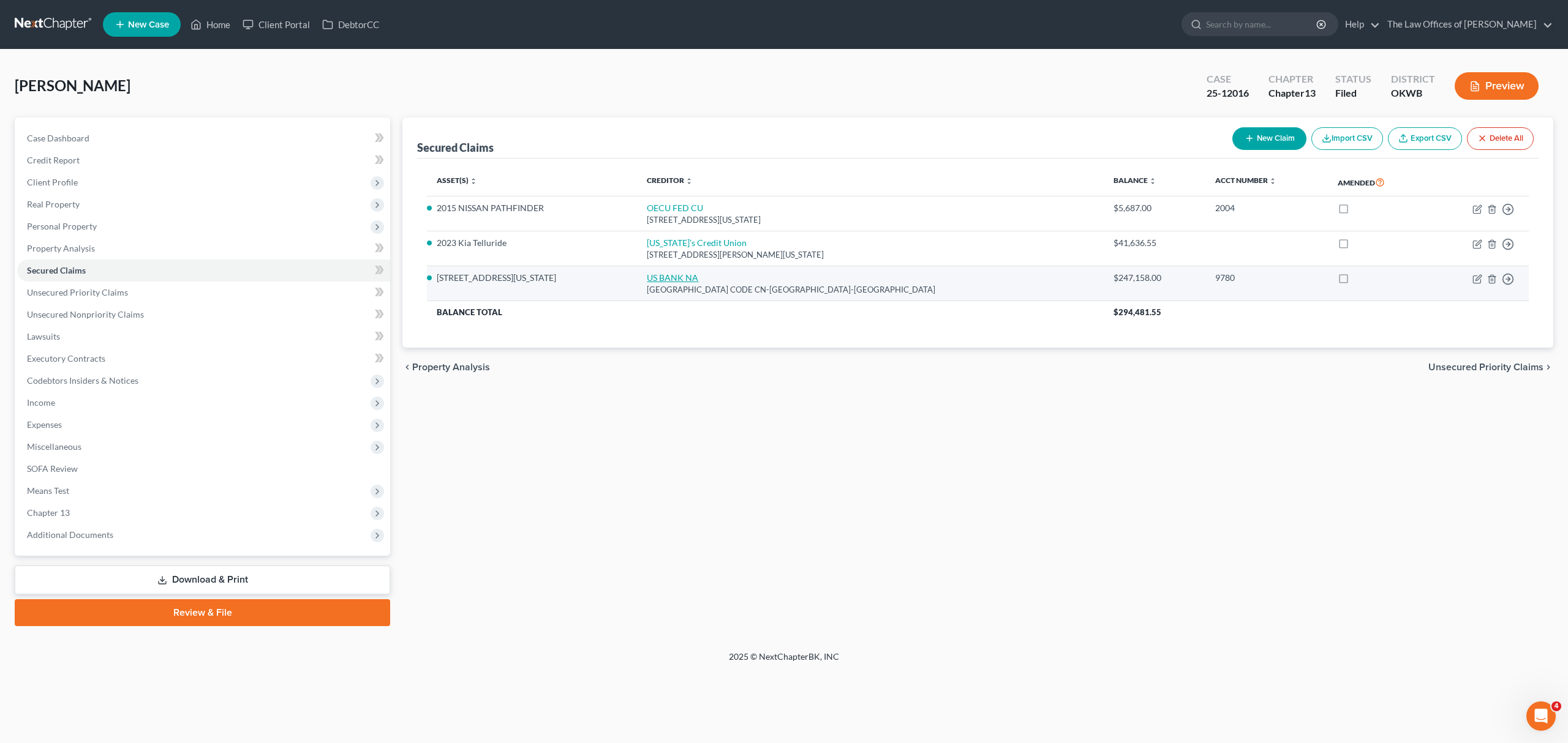
click at [678, 278] on link "US BANK NA" at bounding box center [672, 277] width 51 height 11
select select "18"
select select "0"
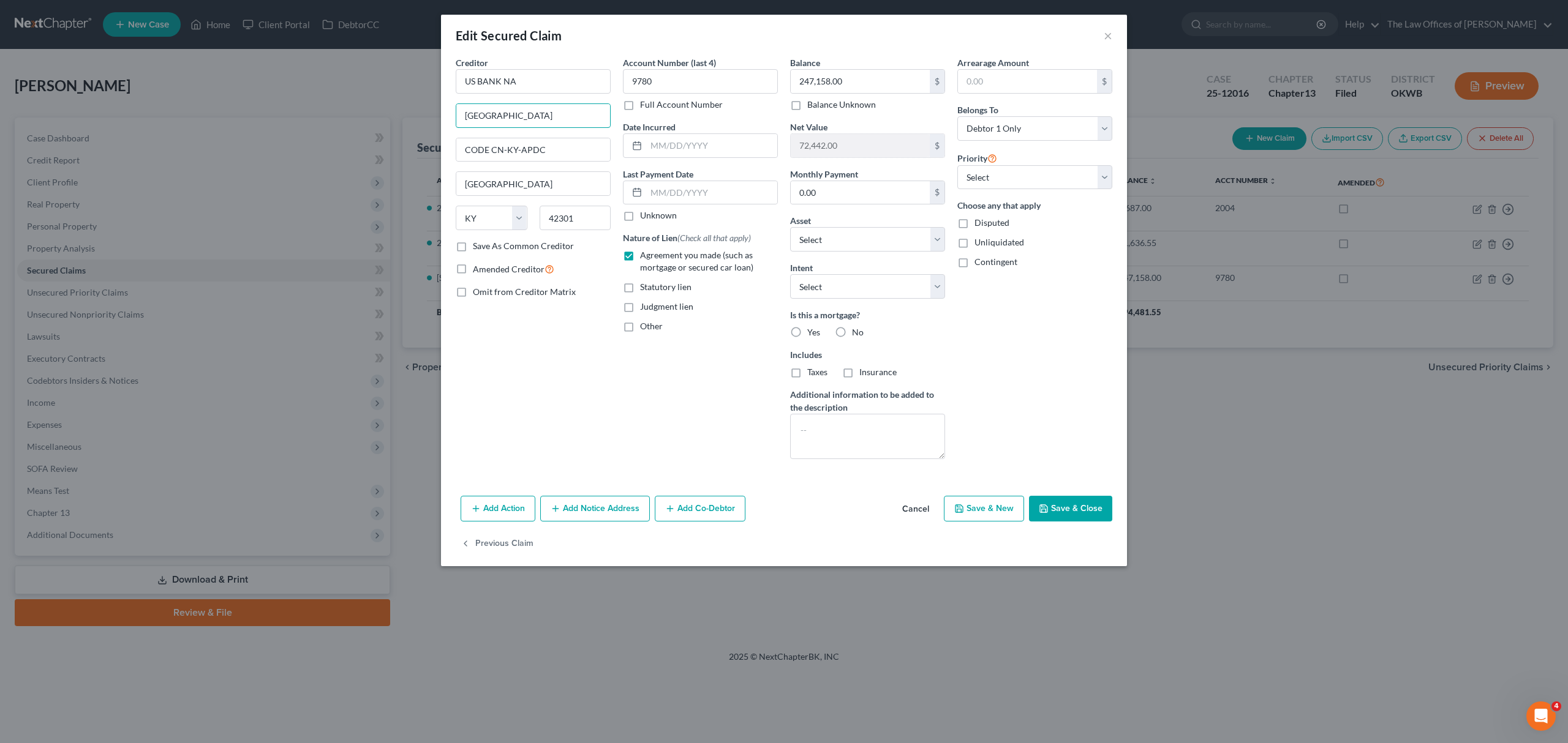
drag, startPoint x: 554, startPoint y: 118, endPoint x: 342, endPoint y: 121, distance: 212.0
click at [355, 130] on div "Edit Secured Claim × Creditor * US BANK NA 3751 AIRPARK MALL CODE CN-[GEOGRAPHI…" at bounding box center [784, 372] width 1568 height 743
type input "[STREET_ADDRESS]"
click at [668, 152] on input "text" at bounding box center [711, 145] width 131 height 23
type input "[DATE]"
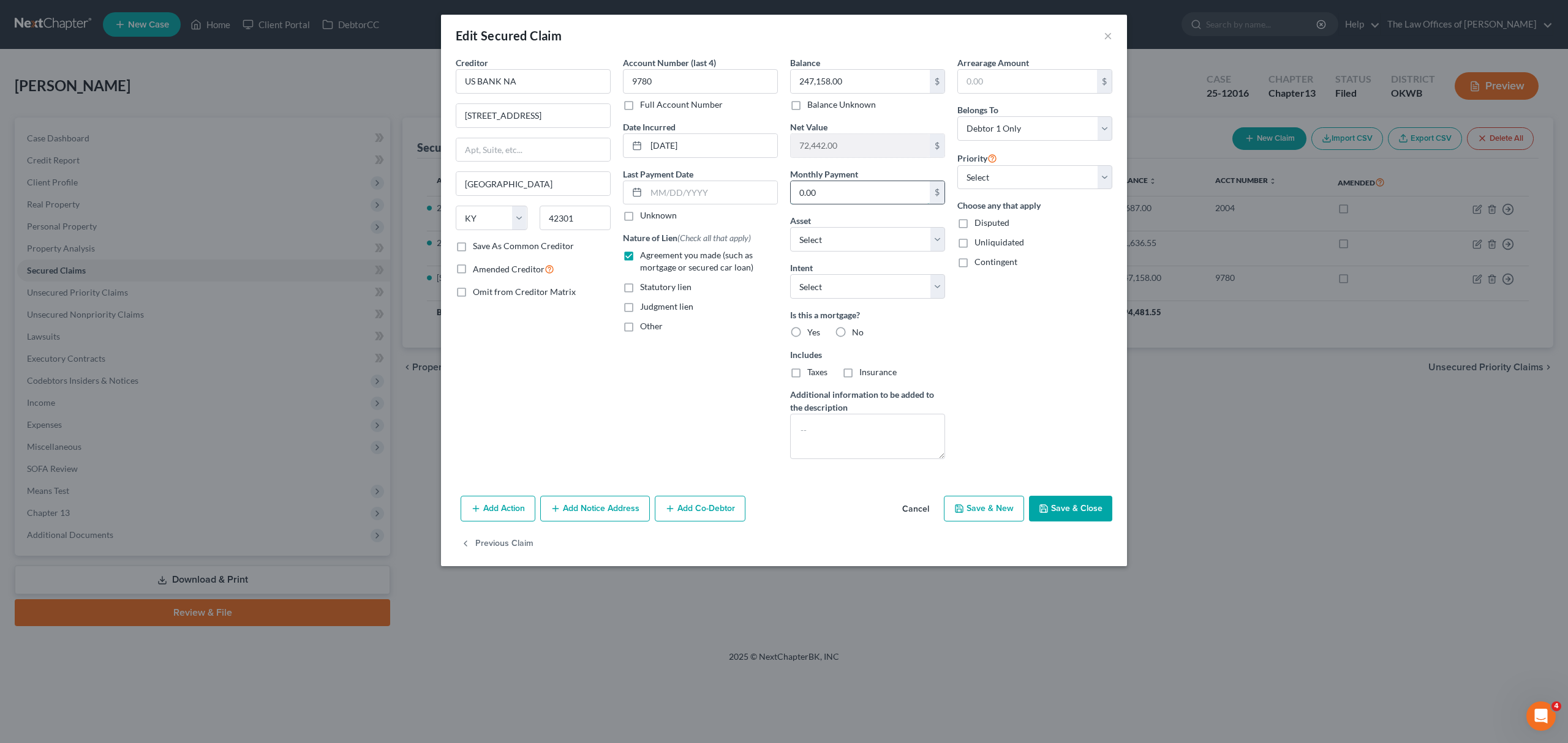
click at [858, 196] on input "0.00" at bounding box center [860, 192] width 139 height 23
type input "2,126"
select select "9"
click at [890, 289] on select "Select Surrender Redeem Reaffirm Avoid Other" at bounding box center [867, 286] width 155 height 24
select select "0"
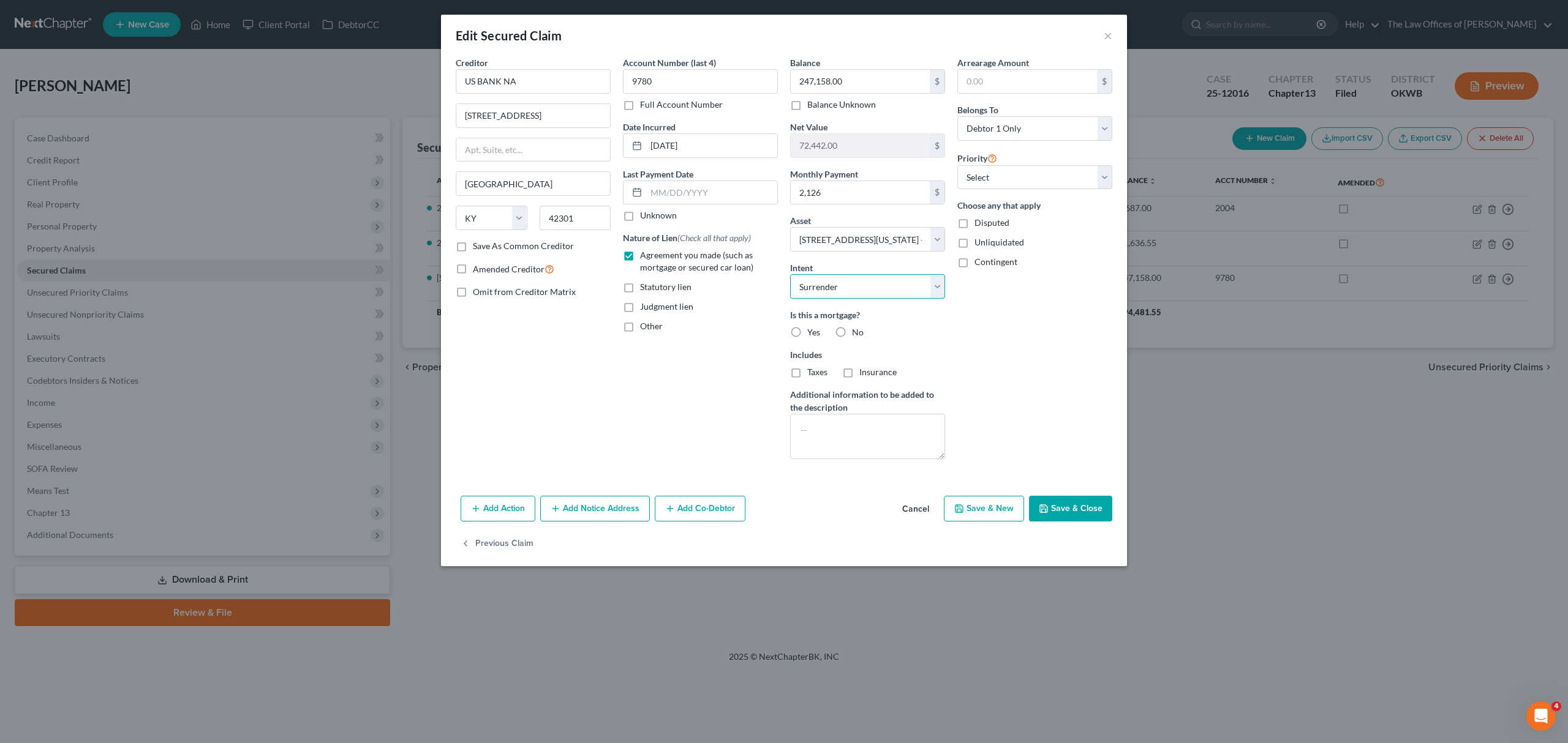
click at [790, 275] on select "Select Surrender Redeem Reaffirm Avoid Other" at bounding box center [867, 286] width 155 height 24
click at [808, 334] on label "Yes" at bounding box center [813, 332] width 13 height 13
click at [812, 334] on input "Yes" at bounding box center [816, 330] width 8 height 8
radio input "true"
click at [808, 373] on label "Taxes" at bounding box center [817, 372] width 20 height 13
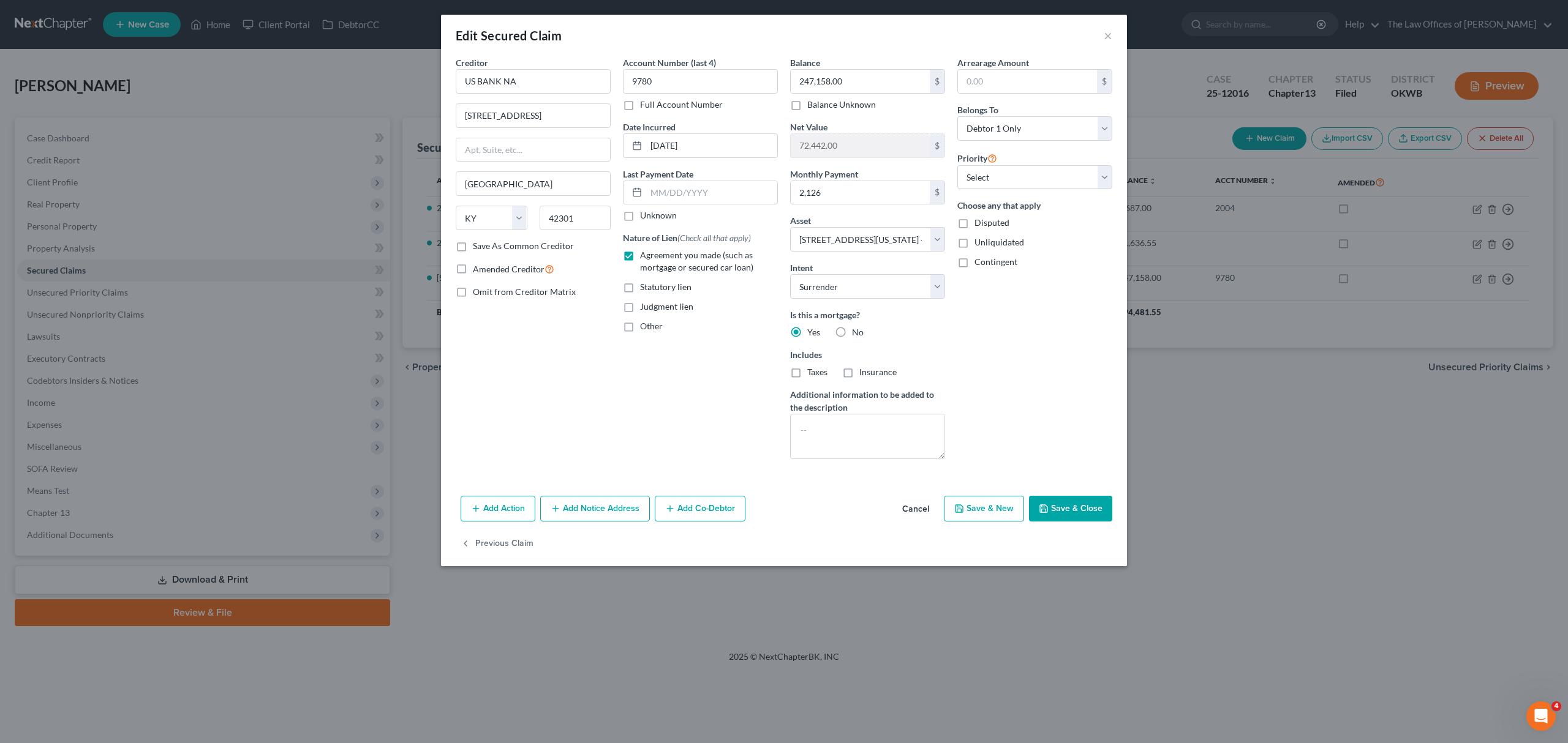
click at [812, 373] on input "Taxes" at bounding box center [816, 371] width 8 height 8
checkbox input "true"
click at [1019, 177] on select "Select 1st 2nd 3rd 4th 5th 6th 7th 8th 9th 10th 11th 12th 13th 14th 15th 16th 1…" at bounding box center [1035, 177] width 155 height 24
select select "0"
click at [958, 166] on select "Select 1st 2nd 3rd 4th 5th 6th 7th 8th 9th 10th 11th 12th 13th 14th 15th 16th 1…" at bounding box center [1035, 177] width 155 height 24
